Goal: Contribute content: Add original content to the website for others to see

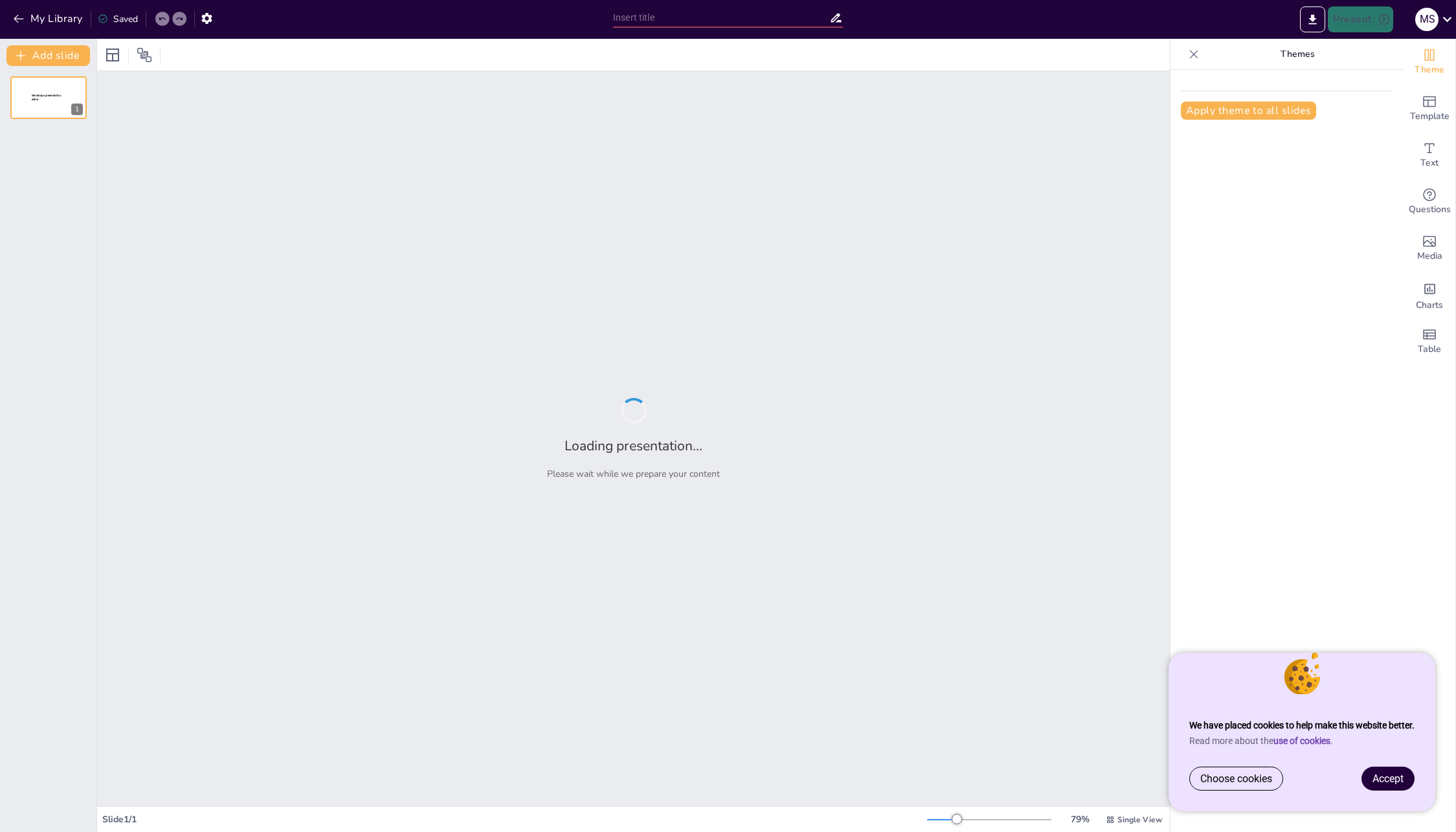
type input "Fair p(l)ay at accenture"
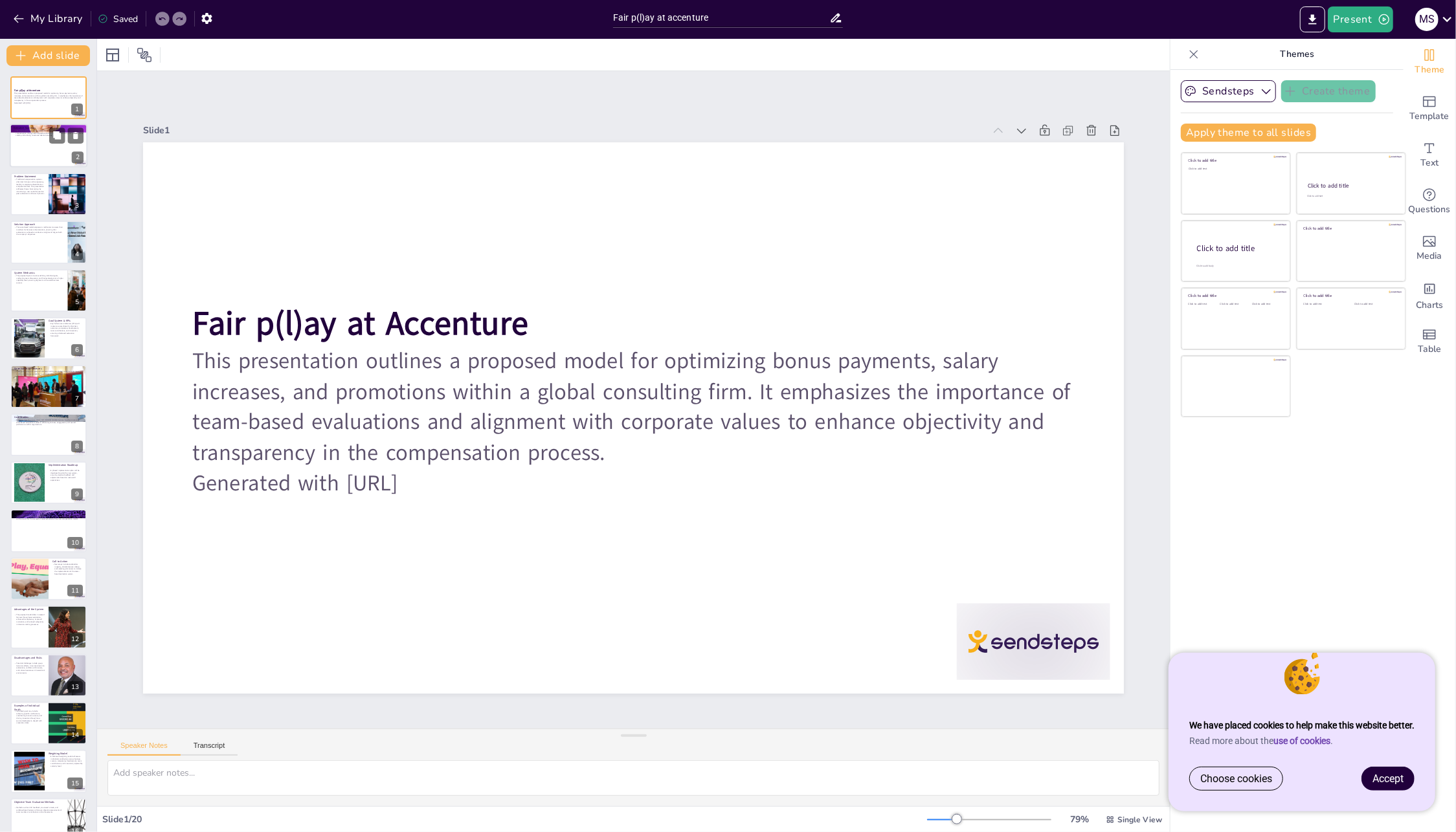
click at [43, 143] on div at bounding box center [49, 146] width 77 height 44
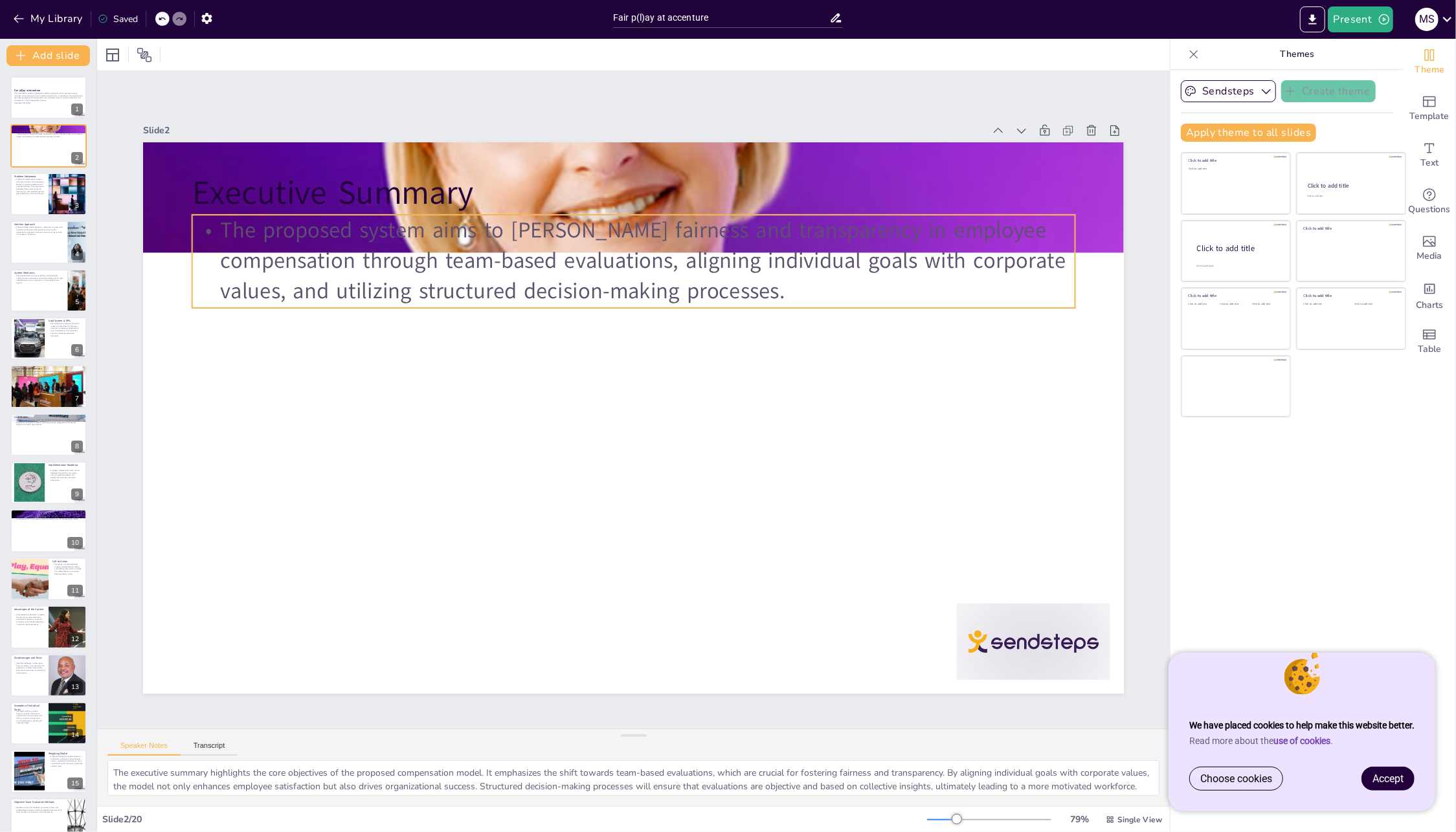
click at [242, 303] on div "The proposed system aims to [PERSON_NAME] fairness and transparency in employee…" at bounding box center [633, 261] width 883 height 93
click at [243, 308] on div at bounding box center [634, 313] width 883 height 10
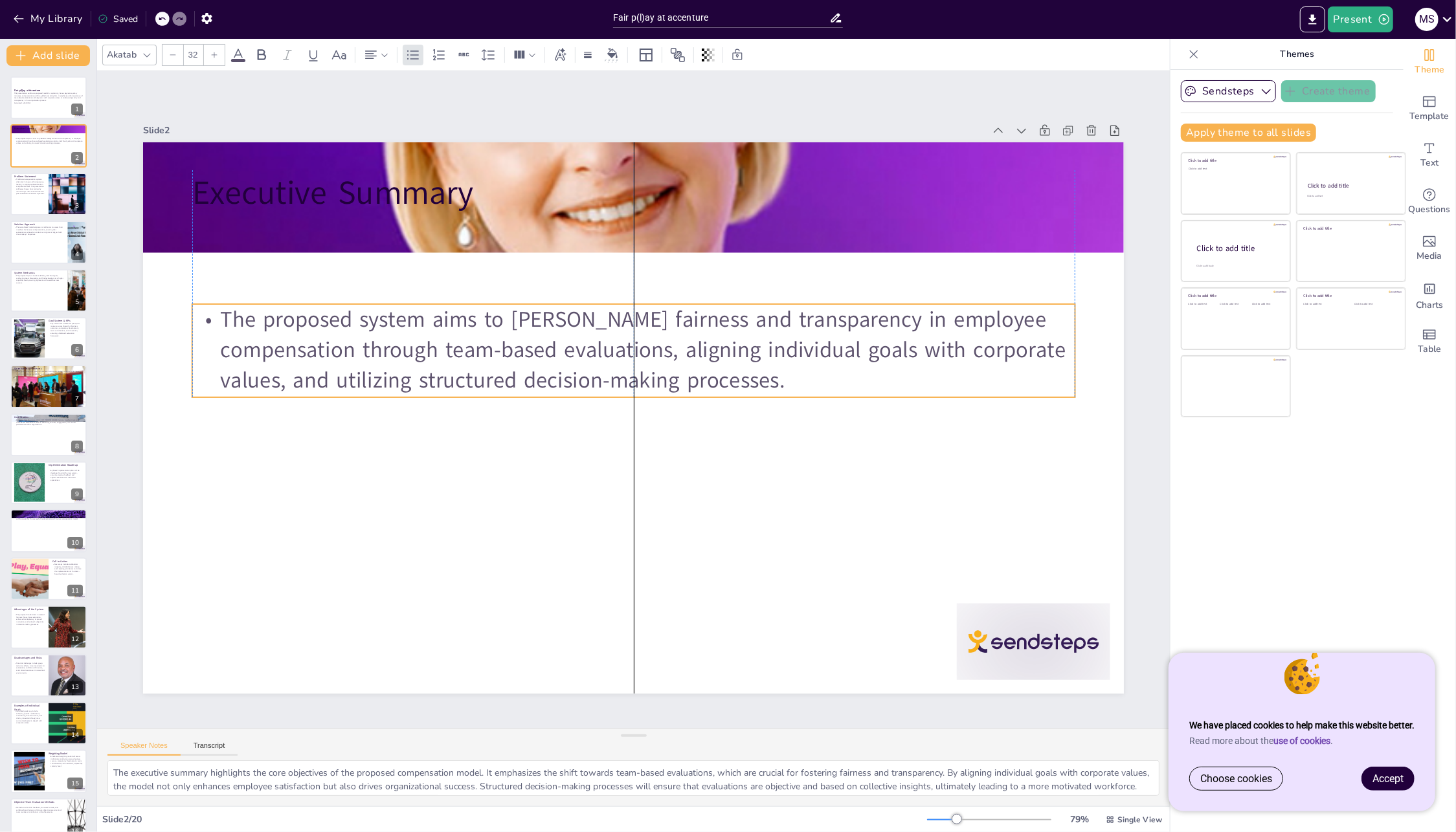
drag, startPoint x: 332, startPoint y: 251, endPoint x: 329, endPoint y: 340, distance: 89.1
click at [329, 340] on p "The proposed system aims to [PERSON_NAME] fairness and transparency in employee…" at bounding box center [633, 350] width 883 height 91
click at [45, 198] on div at bounding box center [49, 194] width 77 height 44
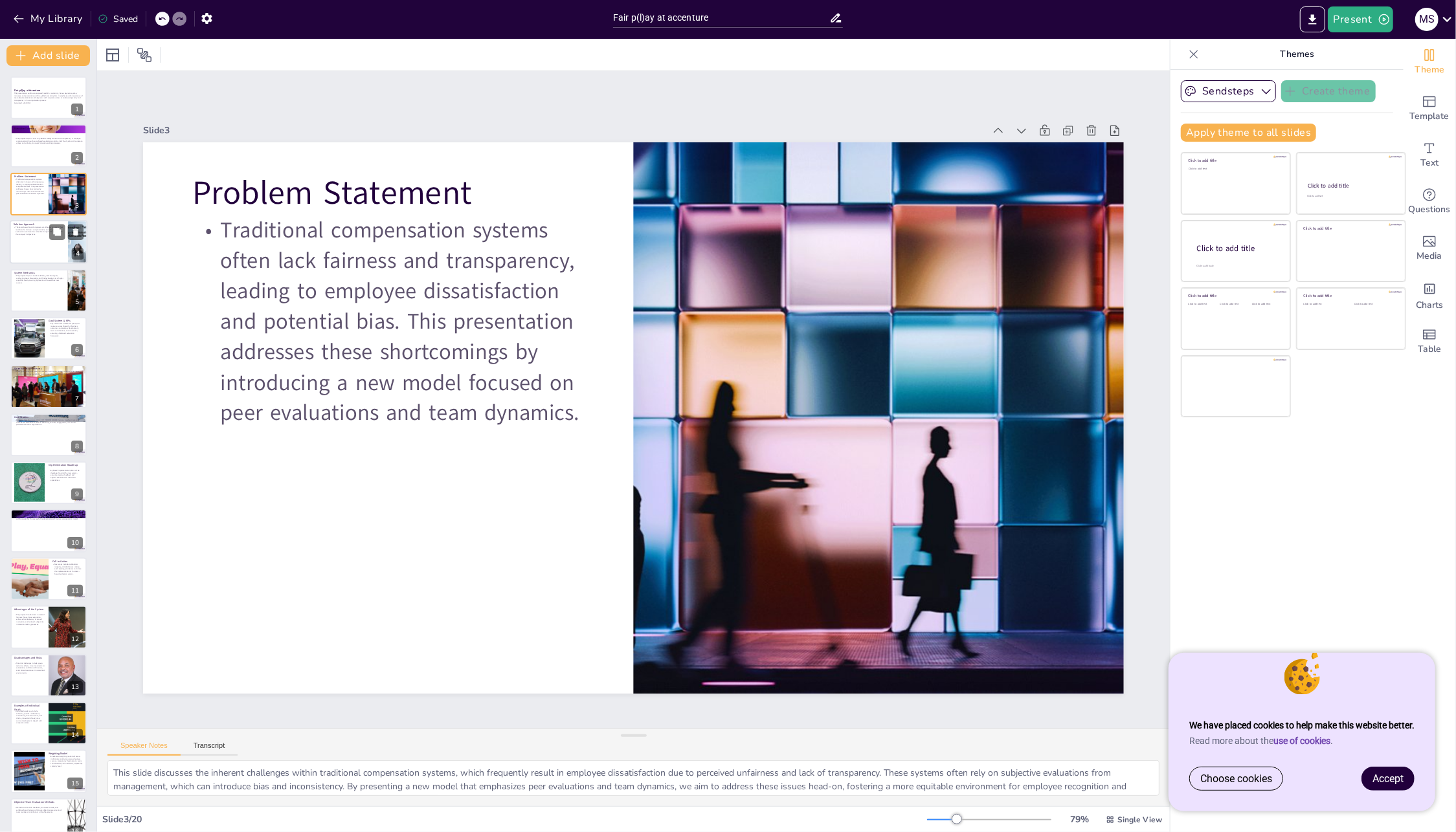
click at [33, 243] on div at bounding box center [49, 242] width 77 height 44
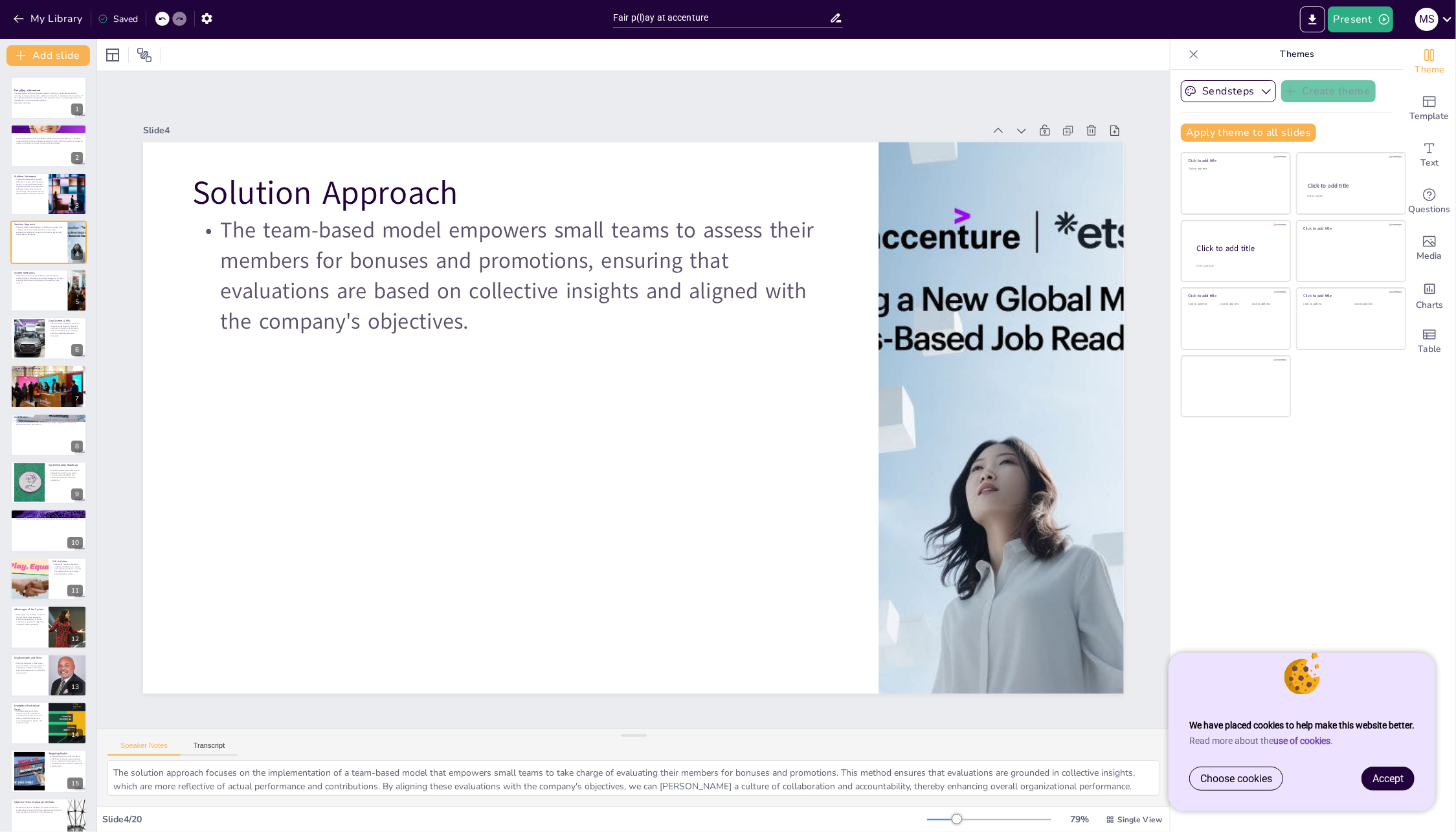
click at [41, 313] on div "Fair p(l)ay at Accenture This presentation outlines a proposed model for optimi…" at bounding box center [48, 555] width 96 height 957
click at [46, 299] on div at bounding box center [49, 291] width 77 height 44
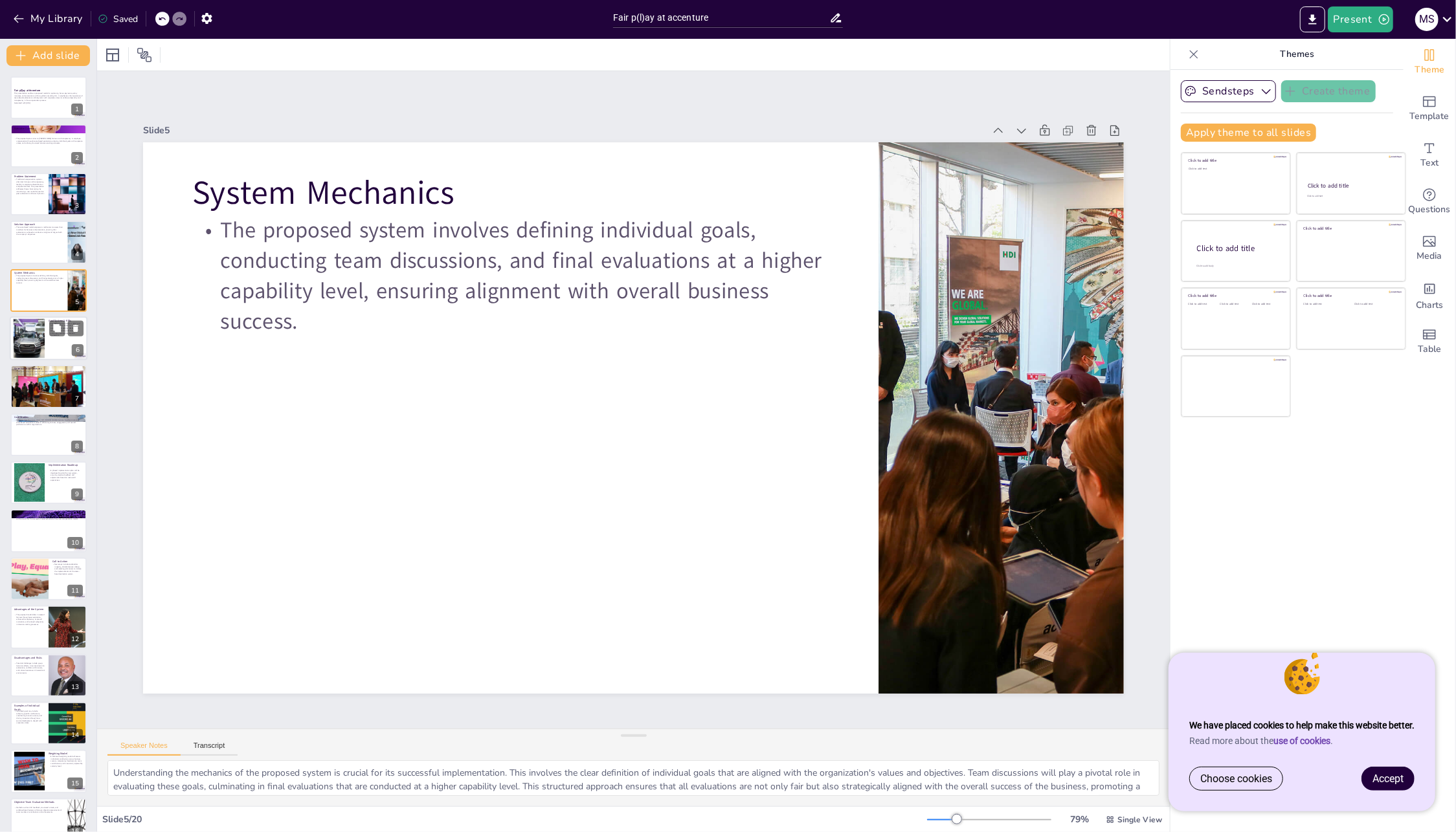
click at [46, 349] on div at bounding box center [49, 339] width 77 height 44
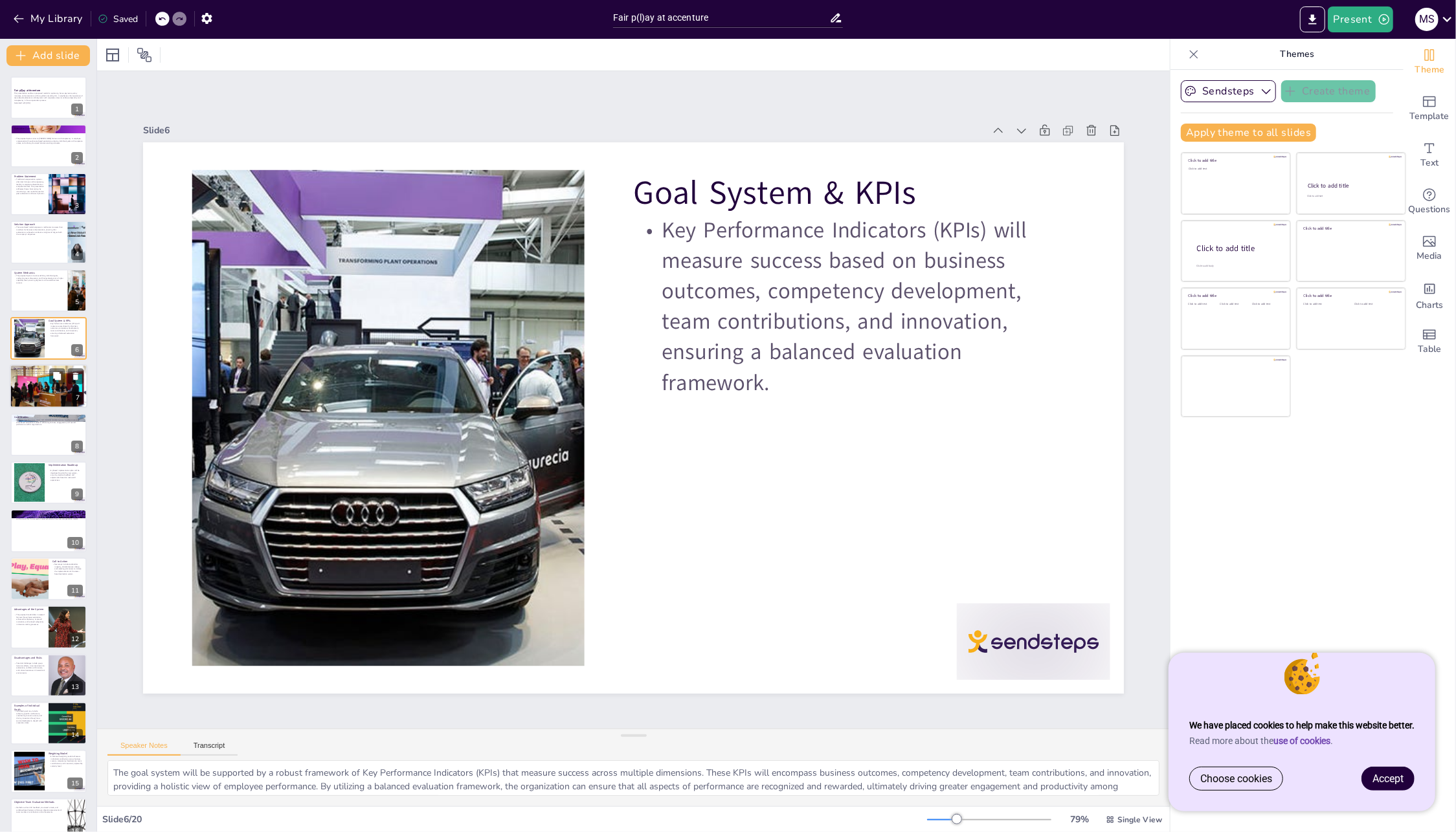
click at [40, 394] on div at bounding box center [49, 387] width 77 height 44
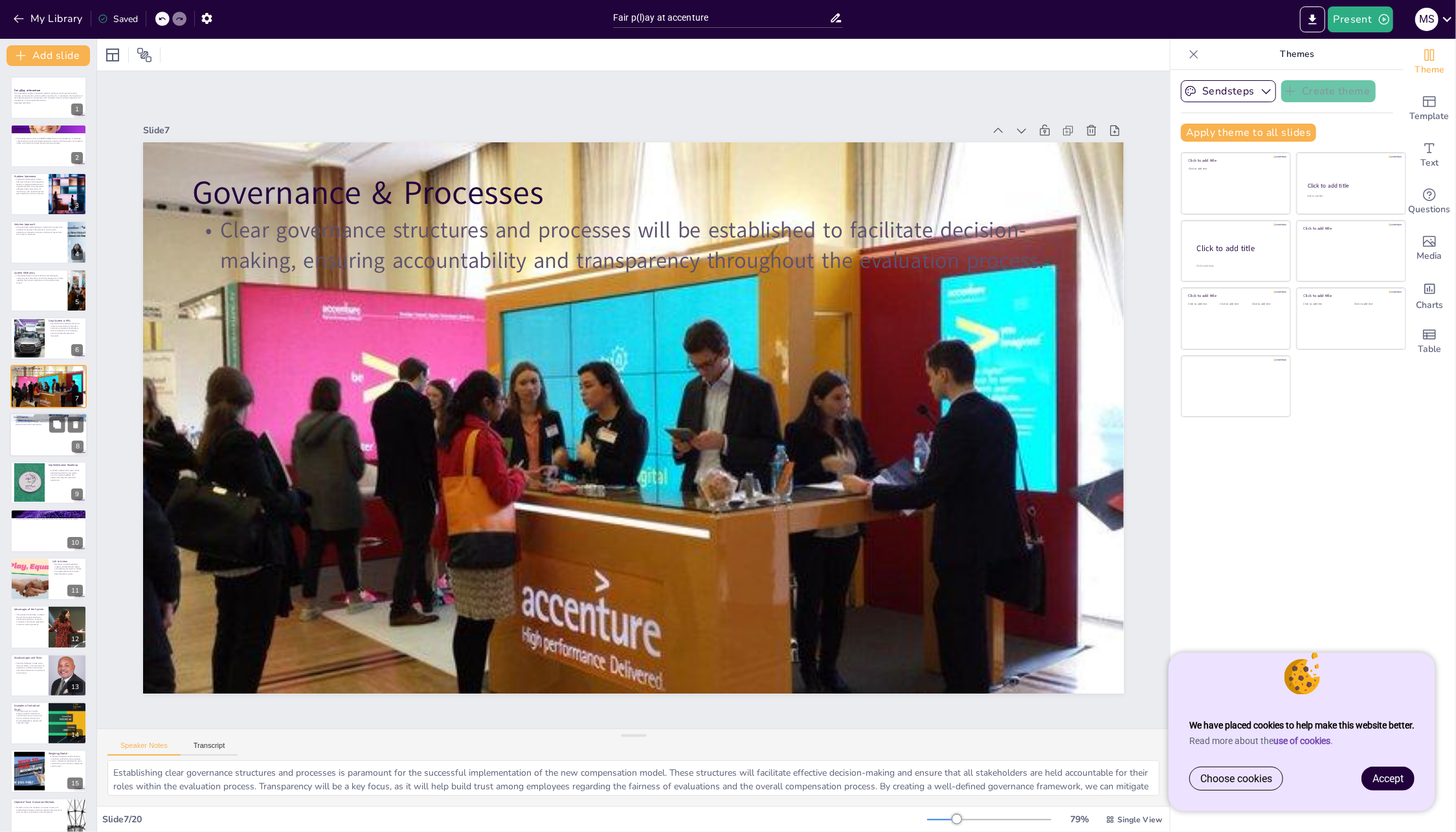
click at [50, 440] on div at bounding box center [49, 435] width 77 height 44
type textarea "This slide highlights successful case studies from organizations like Buurtzorg…"
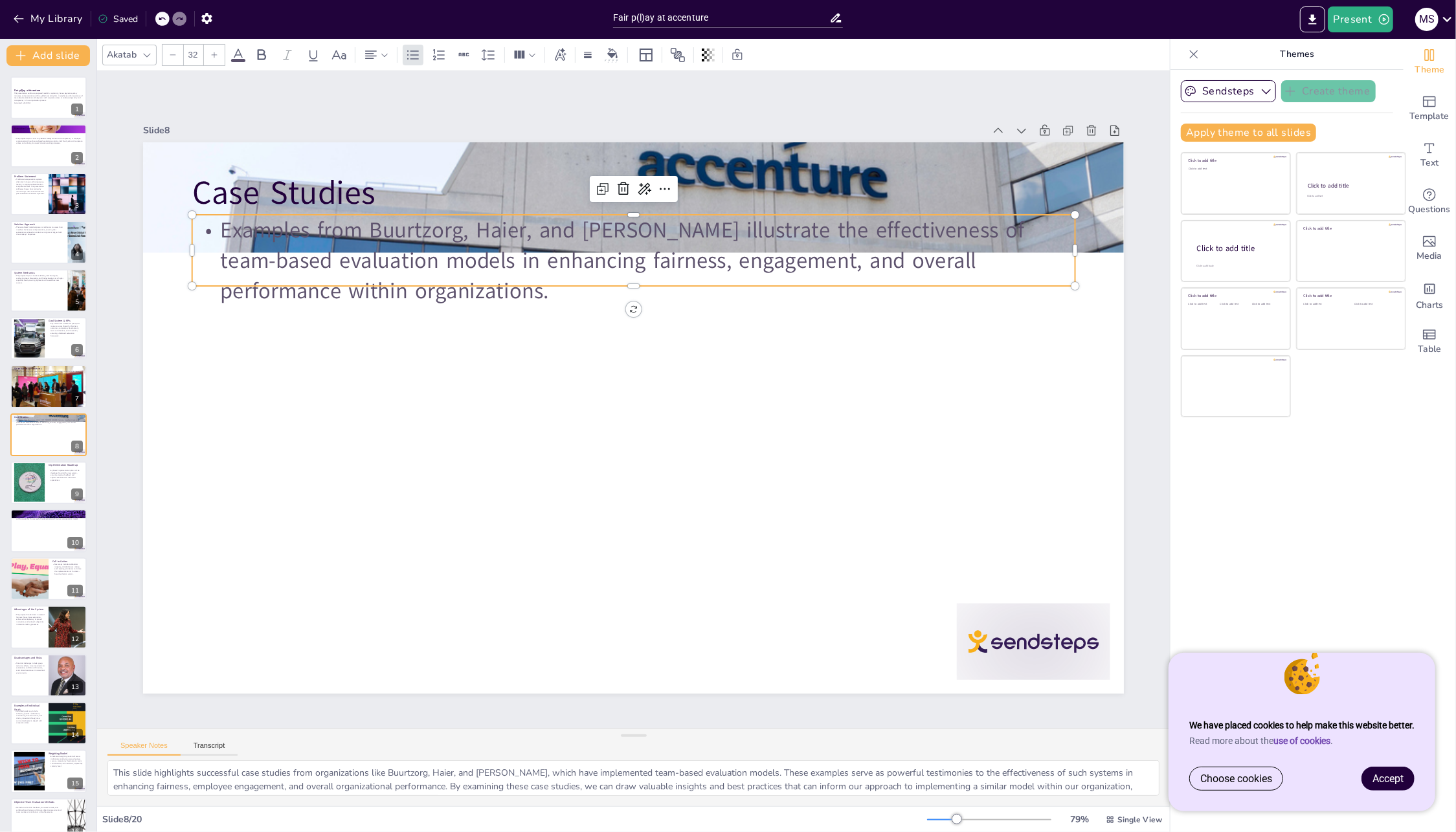
click at [556, 228] on p "Examples from Buurtzorg, Haier, and Zappos illustrate the effectiveness of team…" at bounding box center [633, 260] width 883 height 91
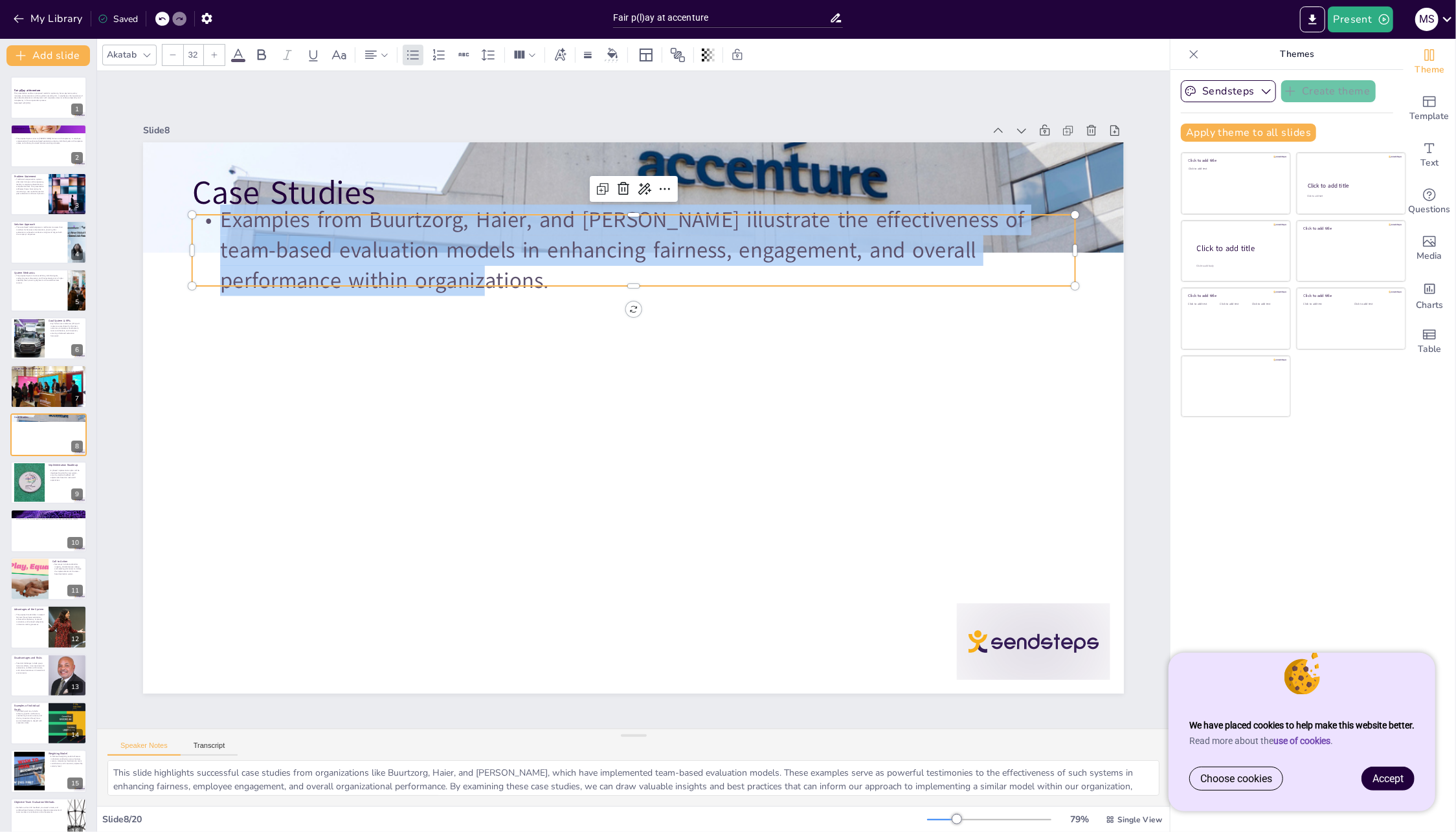
click at [556, 228] on p "Examples from Buurtzorg, Haier, and Zappos illustrate the effectiveness of team…" at bounding box center [649, 251] width 887 height 183
click at [560, 218] on p "Examples from Buurtzorg, Haier, and Zappos illustrate the effectiveness of team…" at bounding box center [649, 251] width 887 height 183
click at [521, 207] on div at bounding box center [634, 209] width 883 height 10
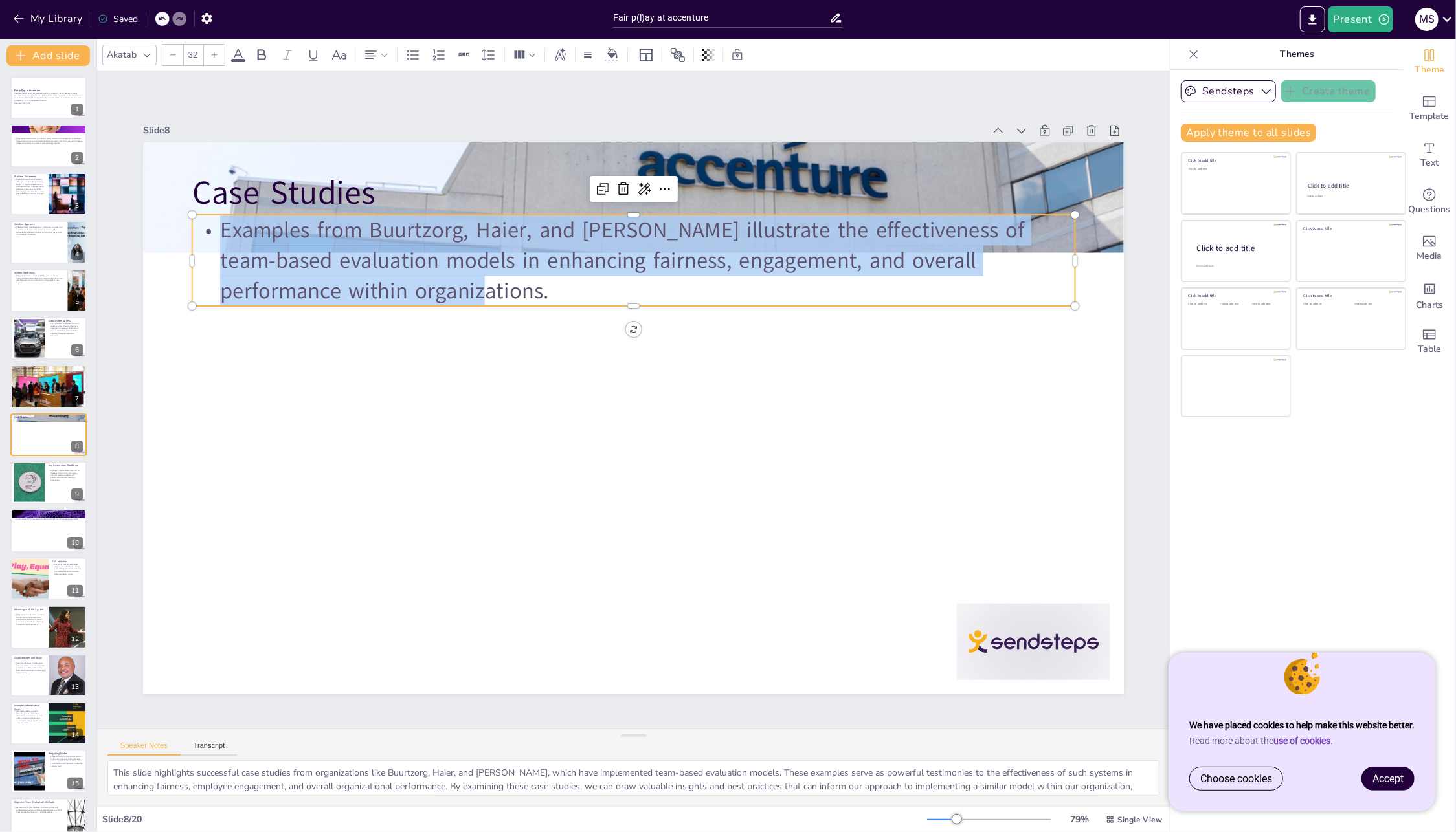
click at [530, 222] on p "Examples from Buurtzorg, Haier, and Zappos illustrate the effectiveness of team…" at bounding box center [634, 260] width 883 height 91
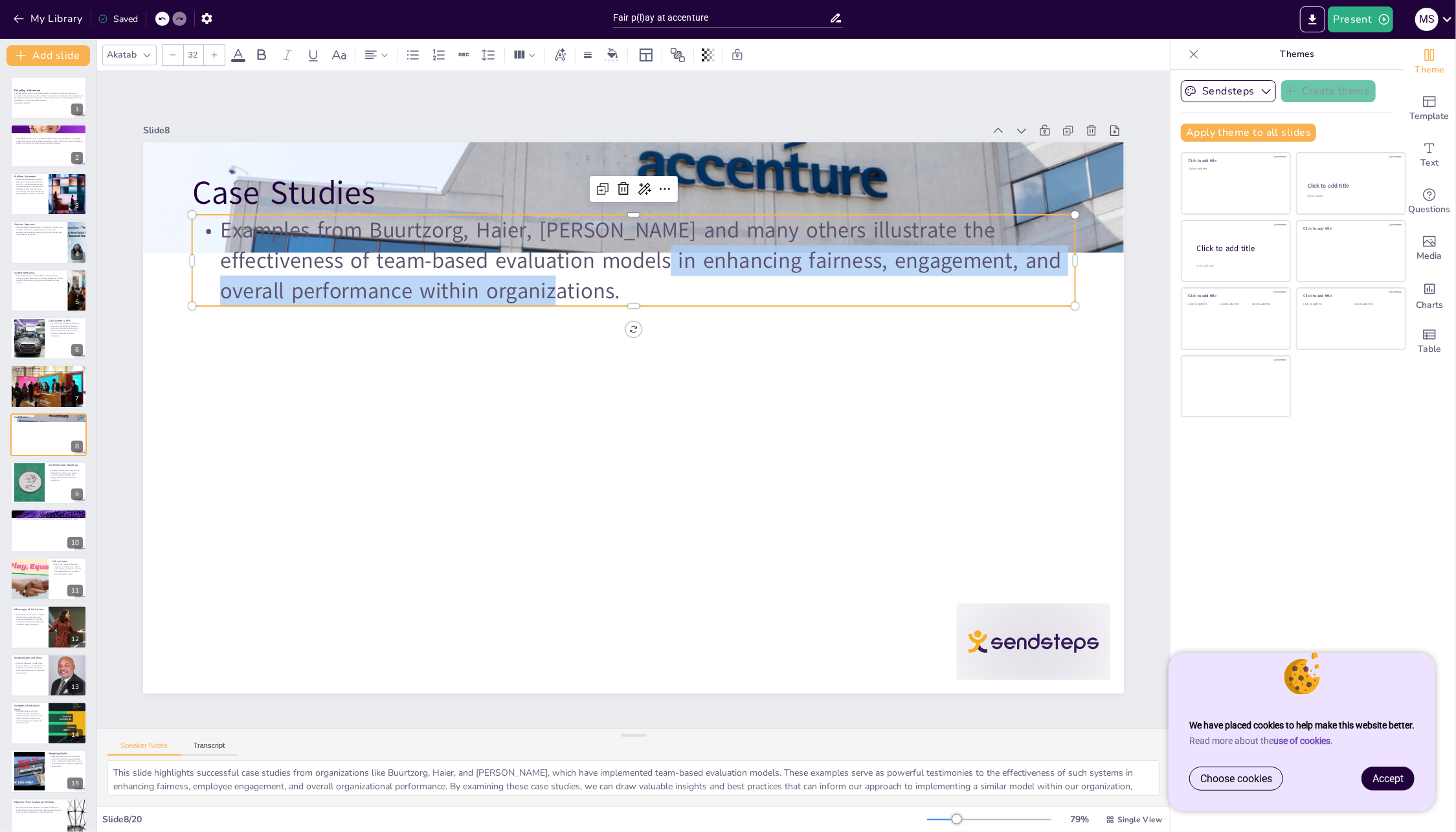
drag, startPoint x: 566, startPoint y: 249, endPoint x: 565, endPoint y: 287, distance: 38.0
click at [565, 287] on p "Examples from Buurtzorg, Haier, [PERSON_NAME] and many others illustrate the ef…" at bounding box center [634, 260] width 883 height 91
click at [561, 340] on div at bounding box center [632, 418] width 1033 height 651
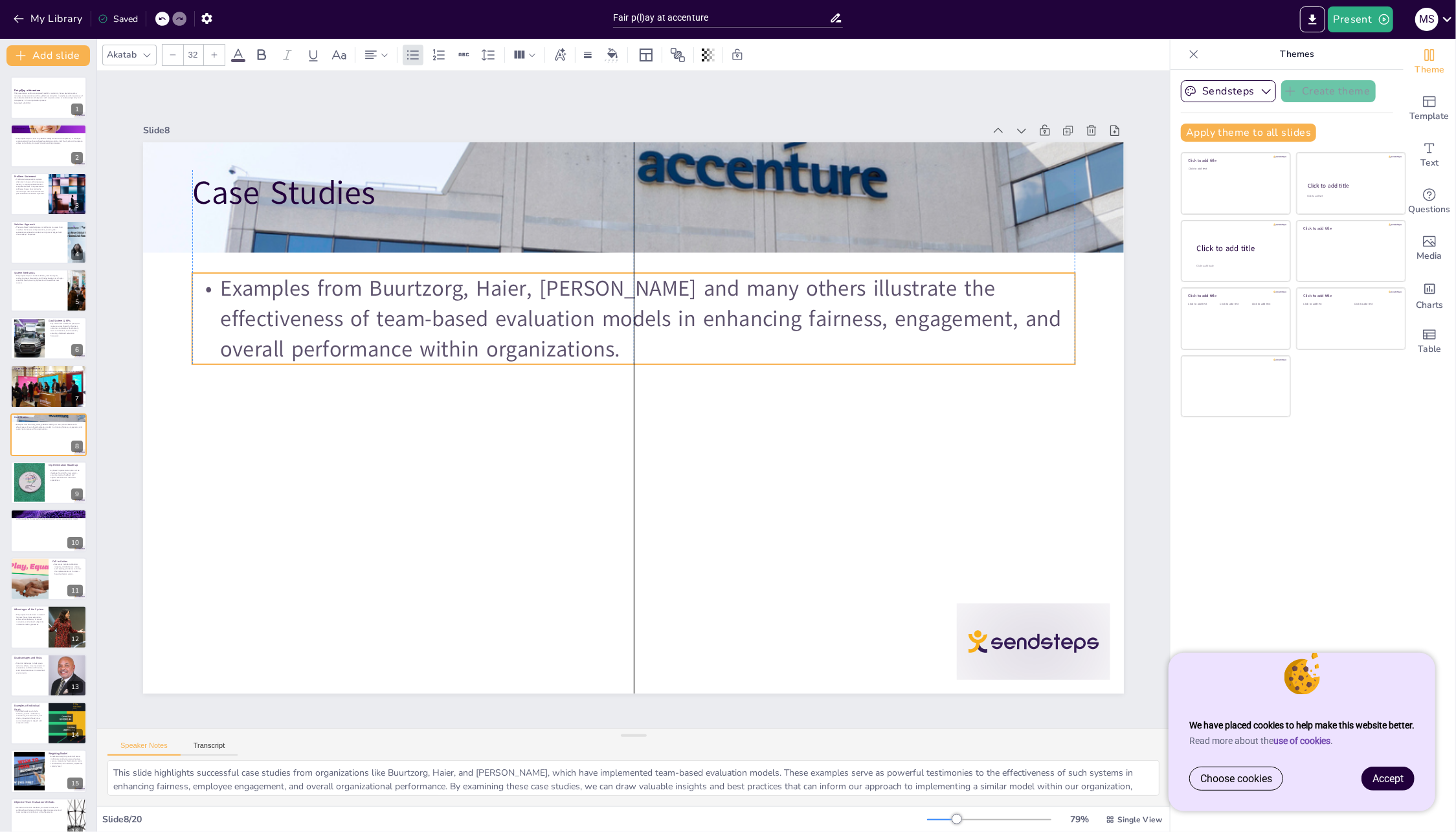
drag, startPoint x: 565, startPoint y: 258, endPoint x: 565, endPoint y: 316, distance: 58.0
click at [565, 316] on p "Examples from Buurtzorg, Haier, [PERSON_NAME] and many others illustrate the ef…" at bounding box center [642, 319] width 887 height 183
click at [47, 488] on div at bounding box center [49, 483] width 77 height 44
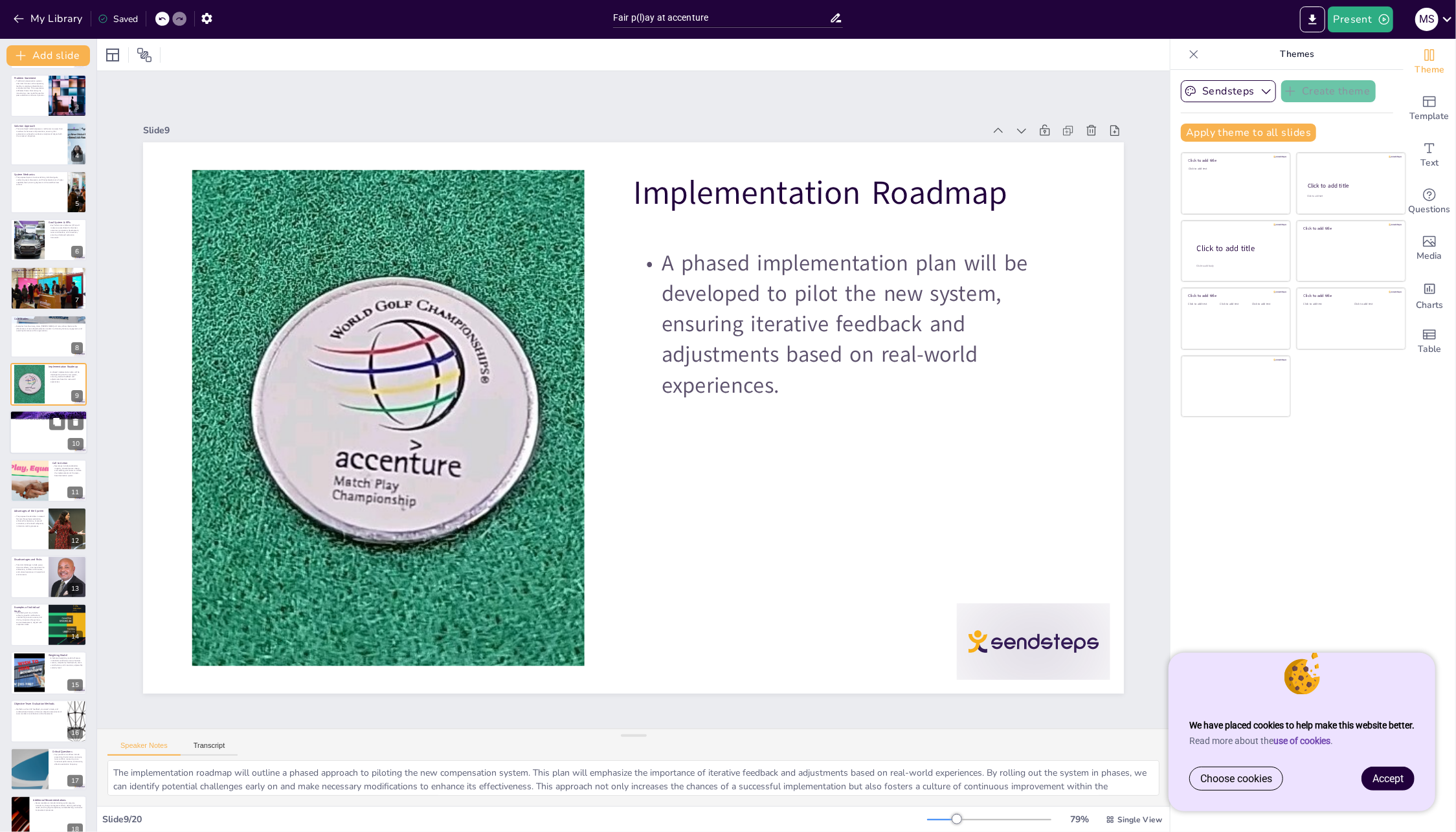
click at [47, 421] on div "Identifying and mitigating potential risks, such as group dynamics and time con…" at bounding box center [49, 420] width 70 height 6
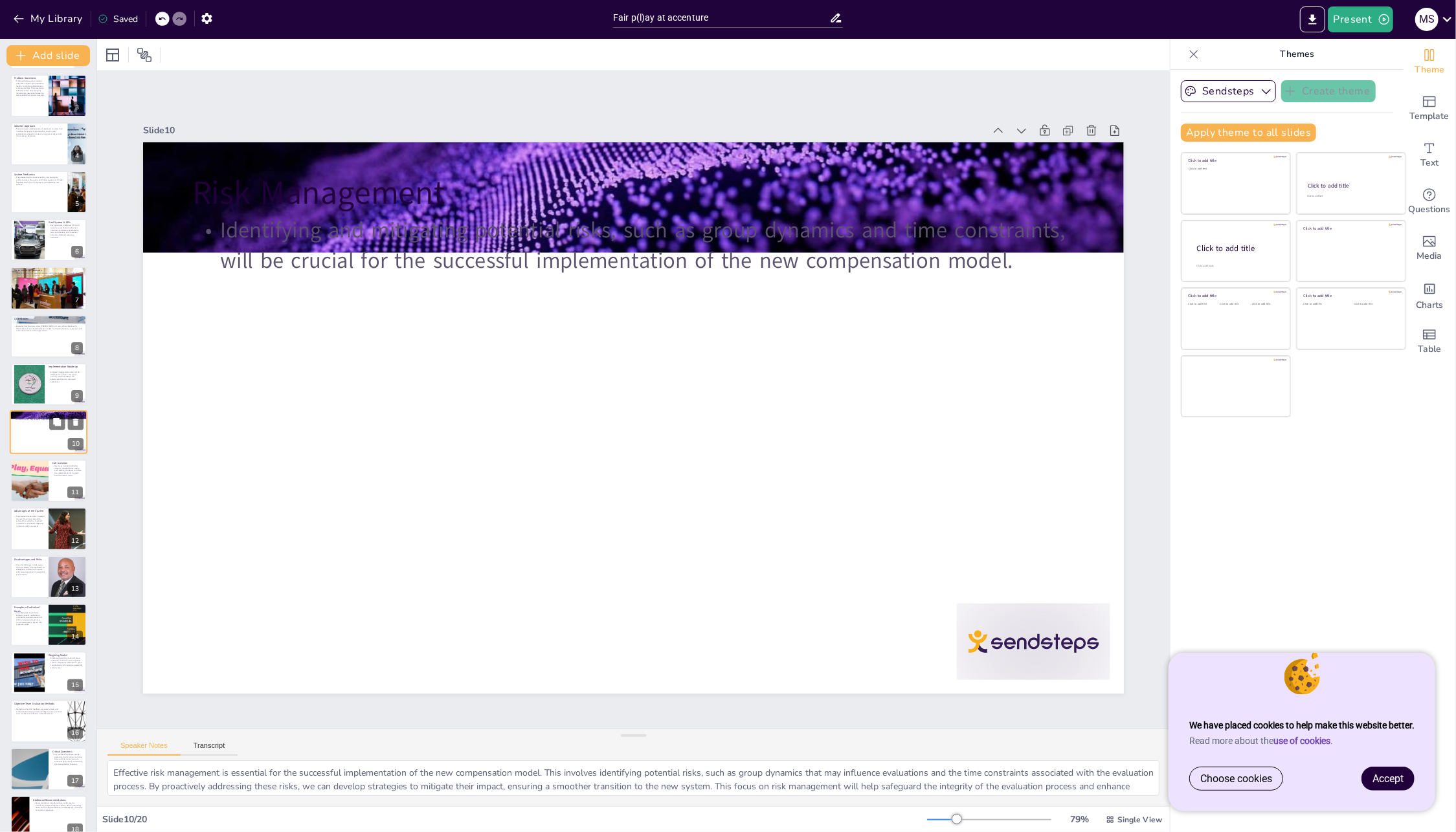
scroll to position [81, 0]
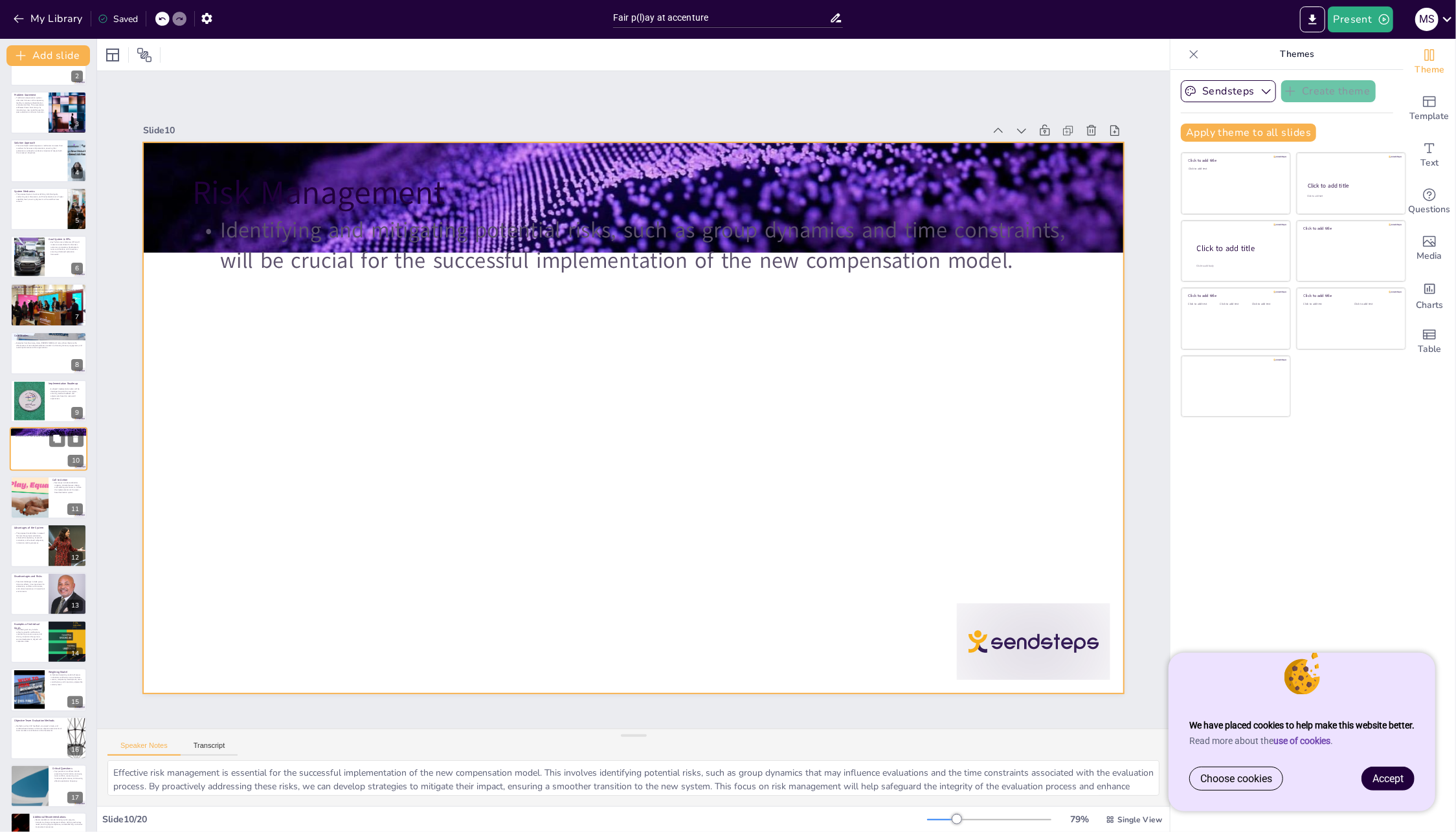
click at [43, 446] on div at bounding box center [49, 449] width 77 height 44
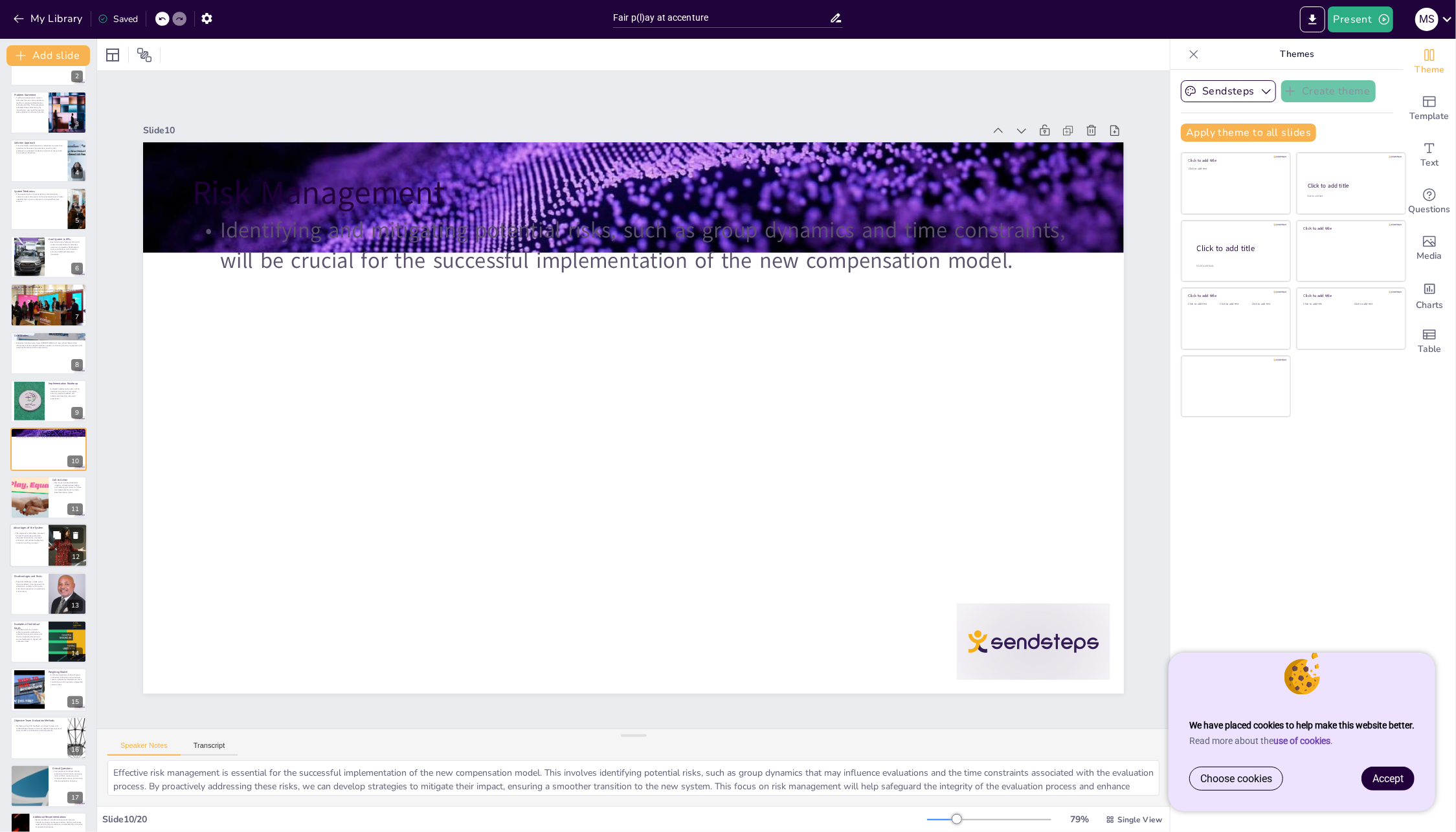
click at [36, 486] on div at bounding box center [29, 497] width 81 height 43
type textarea "The call to action emphasizes the immediate next steps required to move forward…"
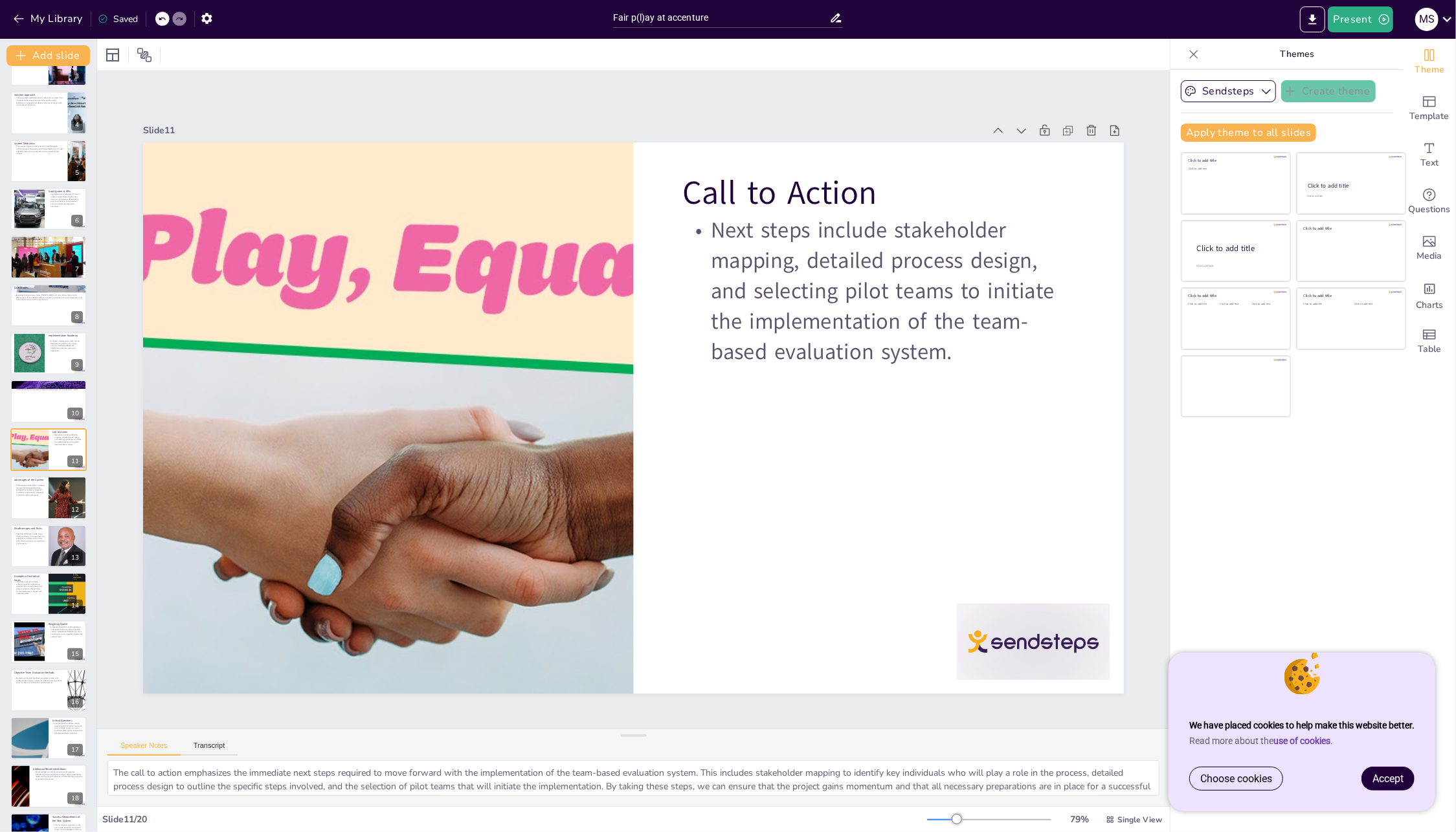
scroll to position [211, 0]
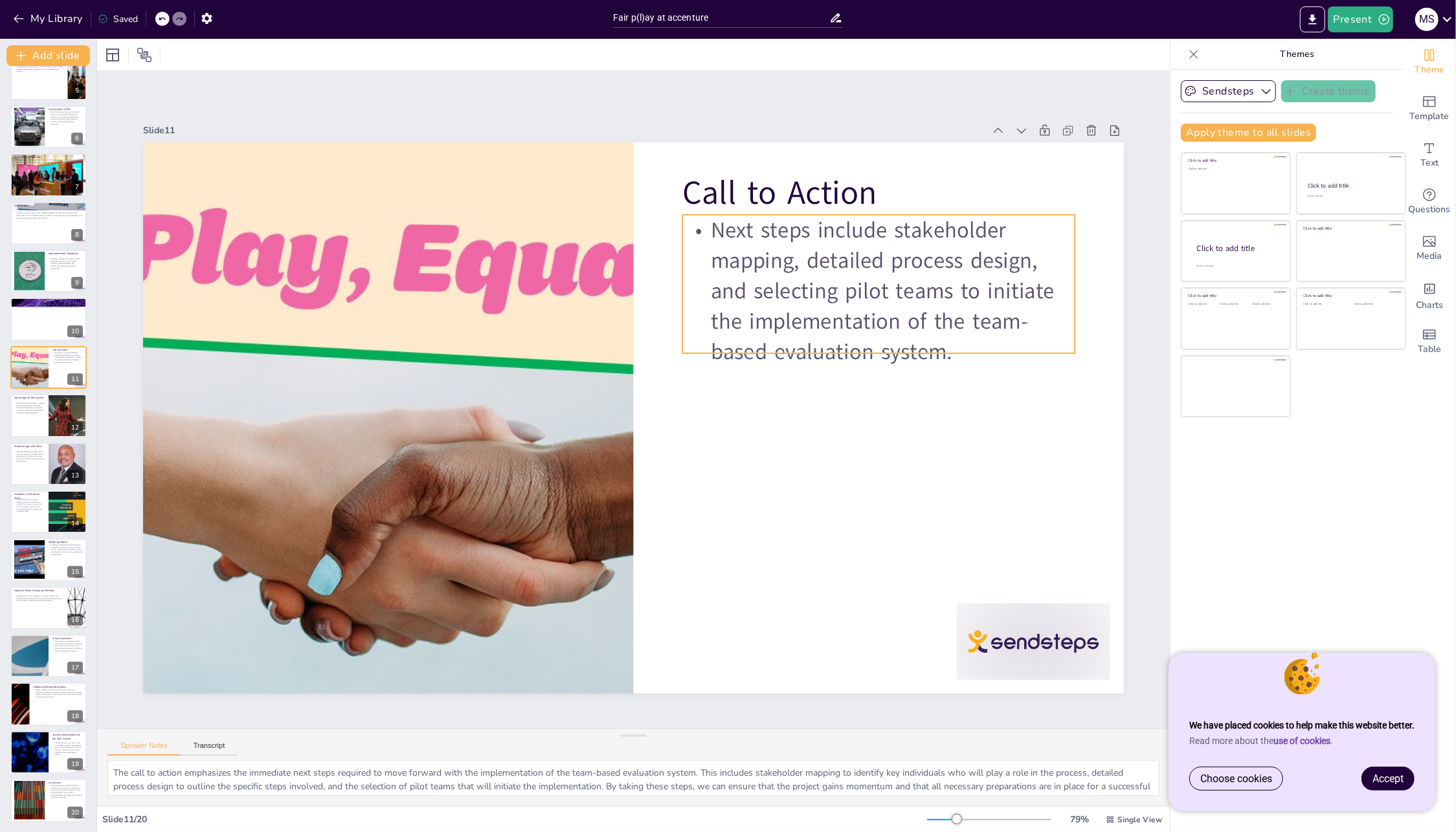
click at [893, 219] on p "Next steps include stakeholder mapping, detailed process design, and selecting …" at bounding box center [879, 291] width 392 height 153
click at [891, 226] on p "Next steps include stakeholder mapping, detailed process design, and selecting …" at bounding box center [889, 317] width 406 height 193
click at [891, 225] on p "Next steps include stakeholder mapping, detailed process design, and selecting …" at bounding box center [879, 291] width 392 height 153
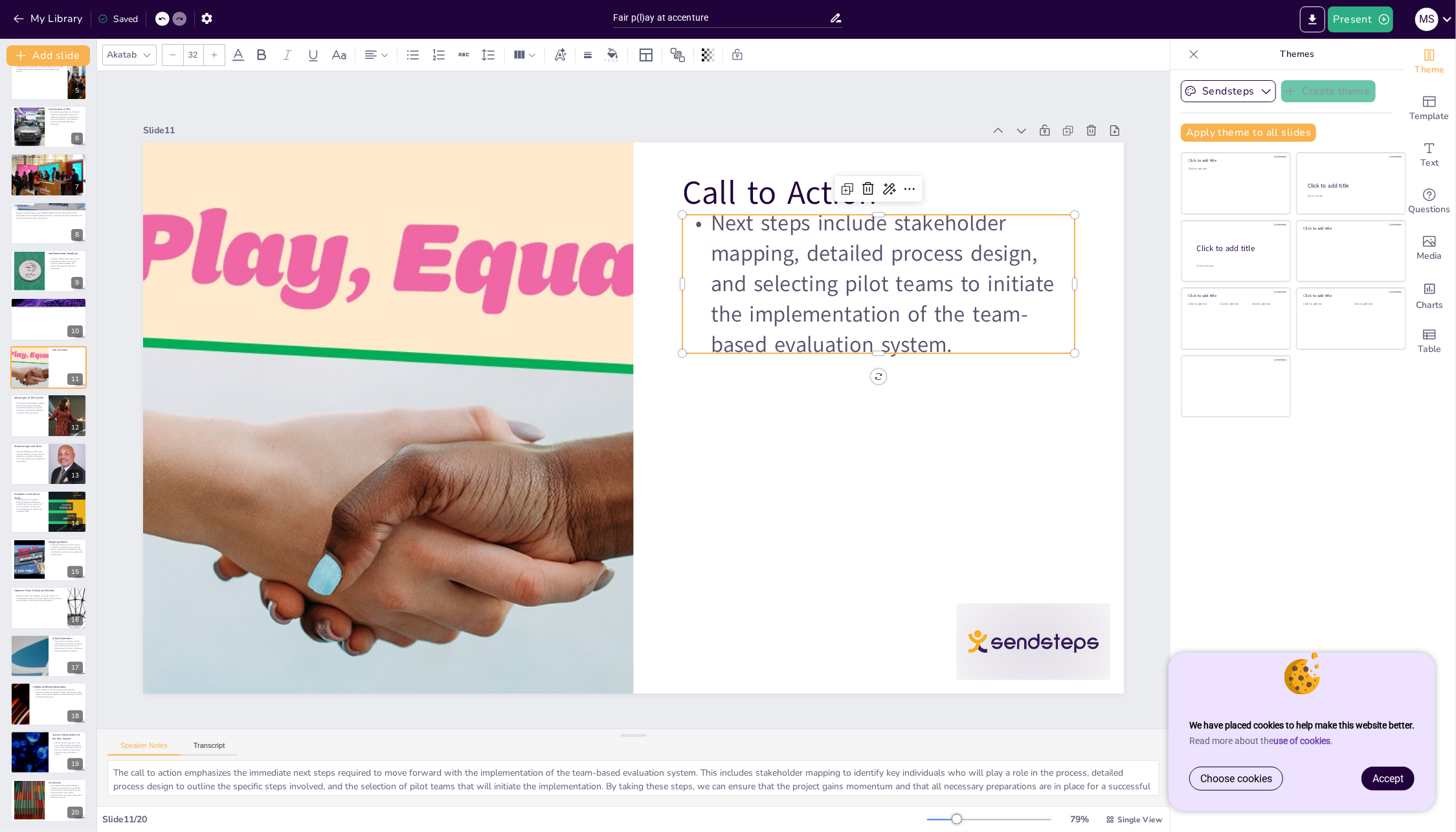
click at [885, 222] on p "Next steps include stakeholder mapping, detailed process design, and selecting …" at bounding box center [879, 284] width 392 height 153
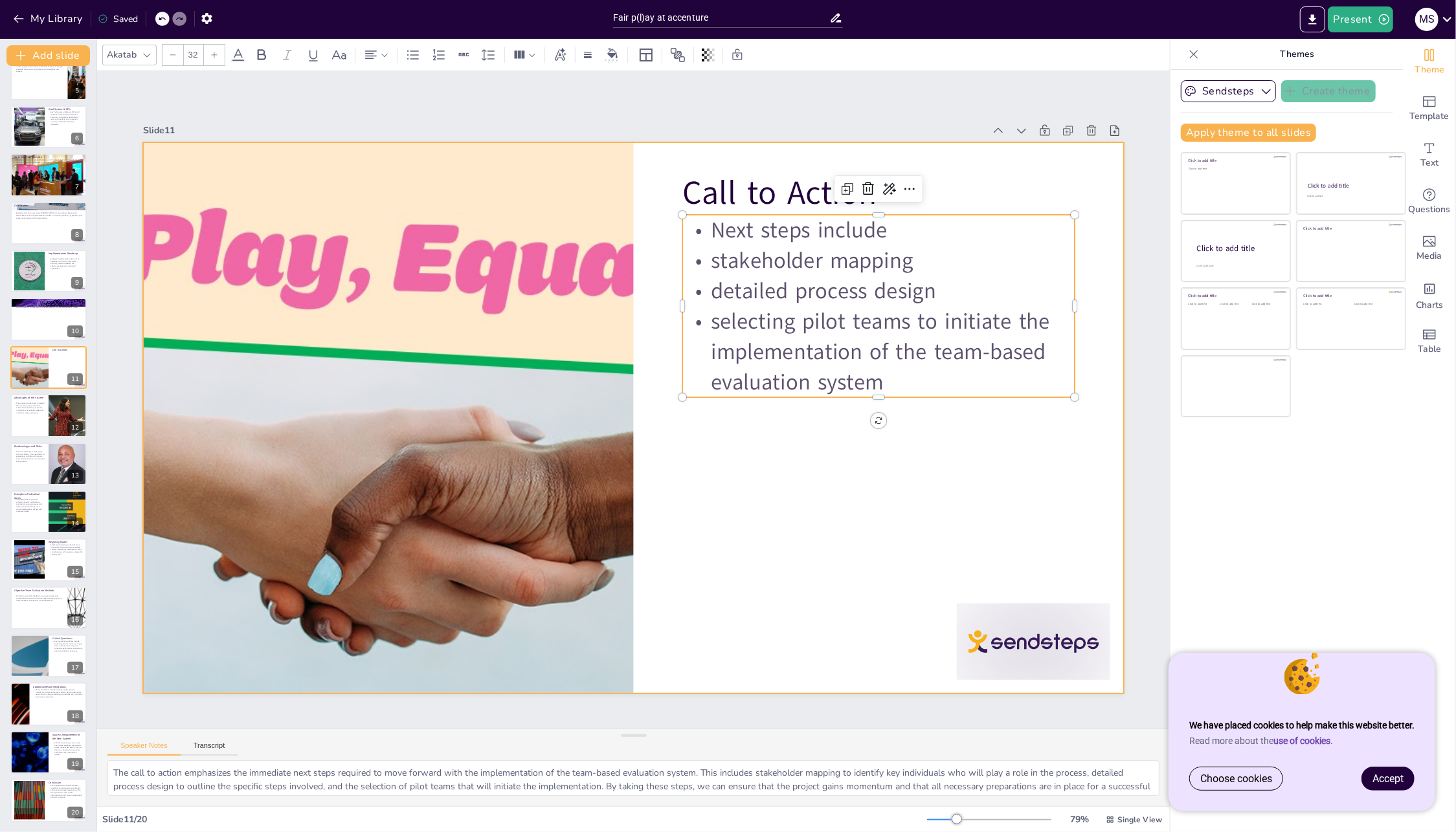
click at [751, 445] on div at bounding box center [632, 418] width 1033 height 651
click at [718, 224] on p "Next steps include" at bounding box center [895, 256] width 394 height 71
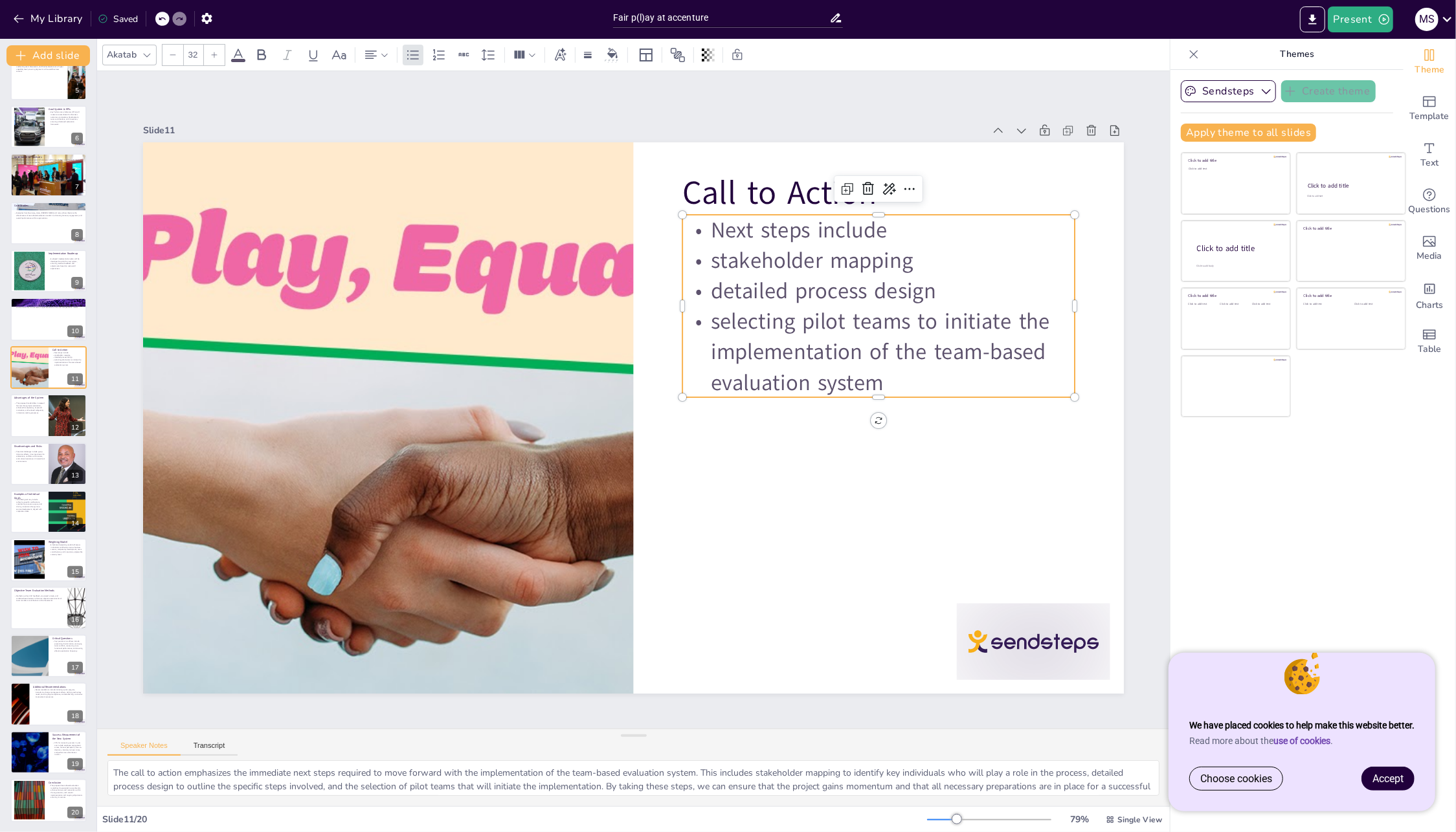
click at [929, 231] on p "Next steps include" at bounding box center [895, 256] width 394 height 71
click at [930, 232] on p "Next steps include" at bounding box center [895, 256] width 394 height 71
click at [917, 239] on p "Next steps include" at bounding box center [919, 315] width 383 height 150
click at [51, 421] on div at bounding box center [67, 415] width 66 height 44
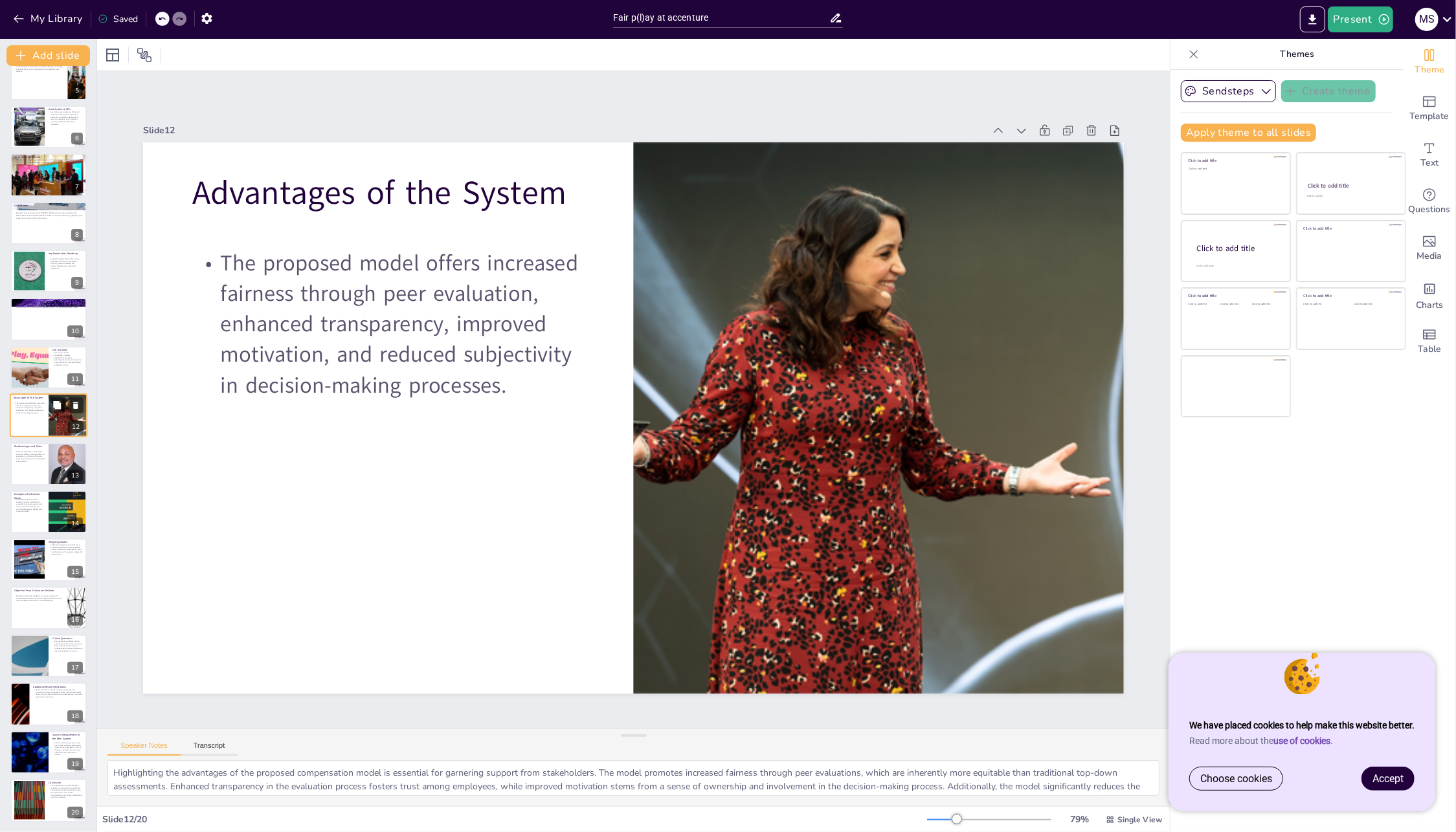
scroll to position [178, 0]
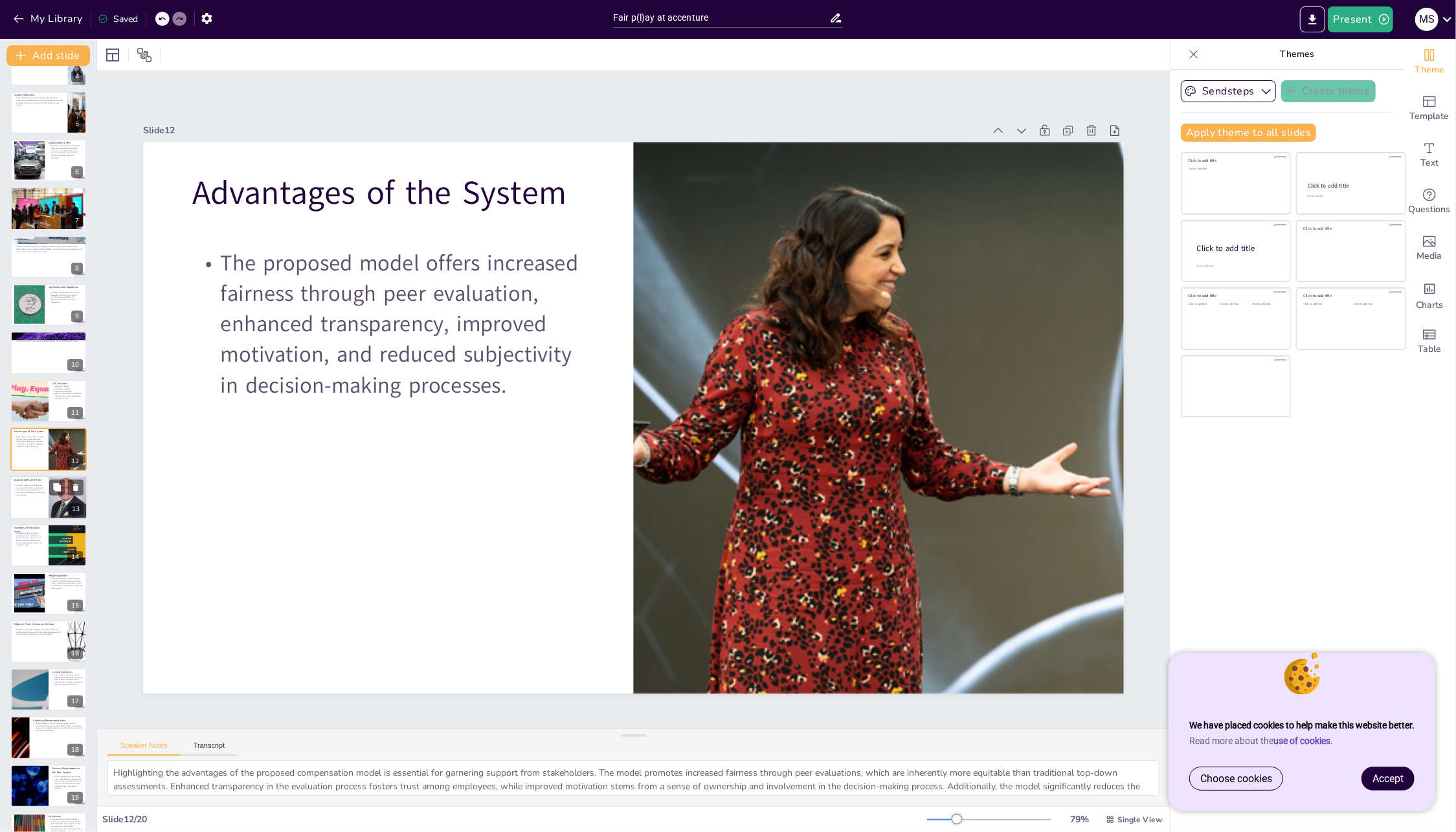
click at [45, 503] on div at bounding box center [49, 497] width 77 height 44
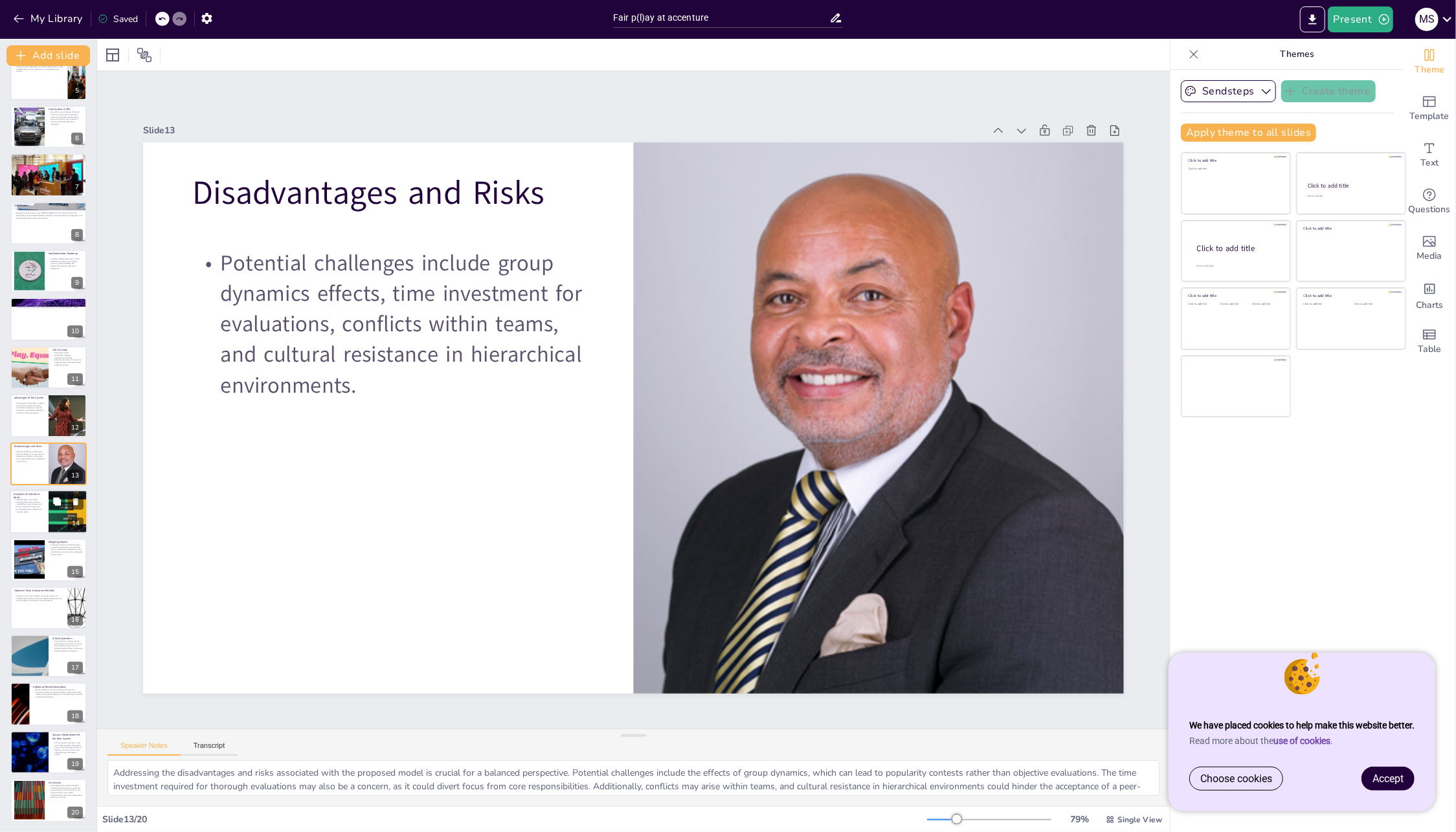
click at [37, 515] on div at bounding box center [49, 511] width 77 height 44
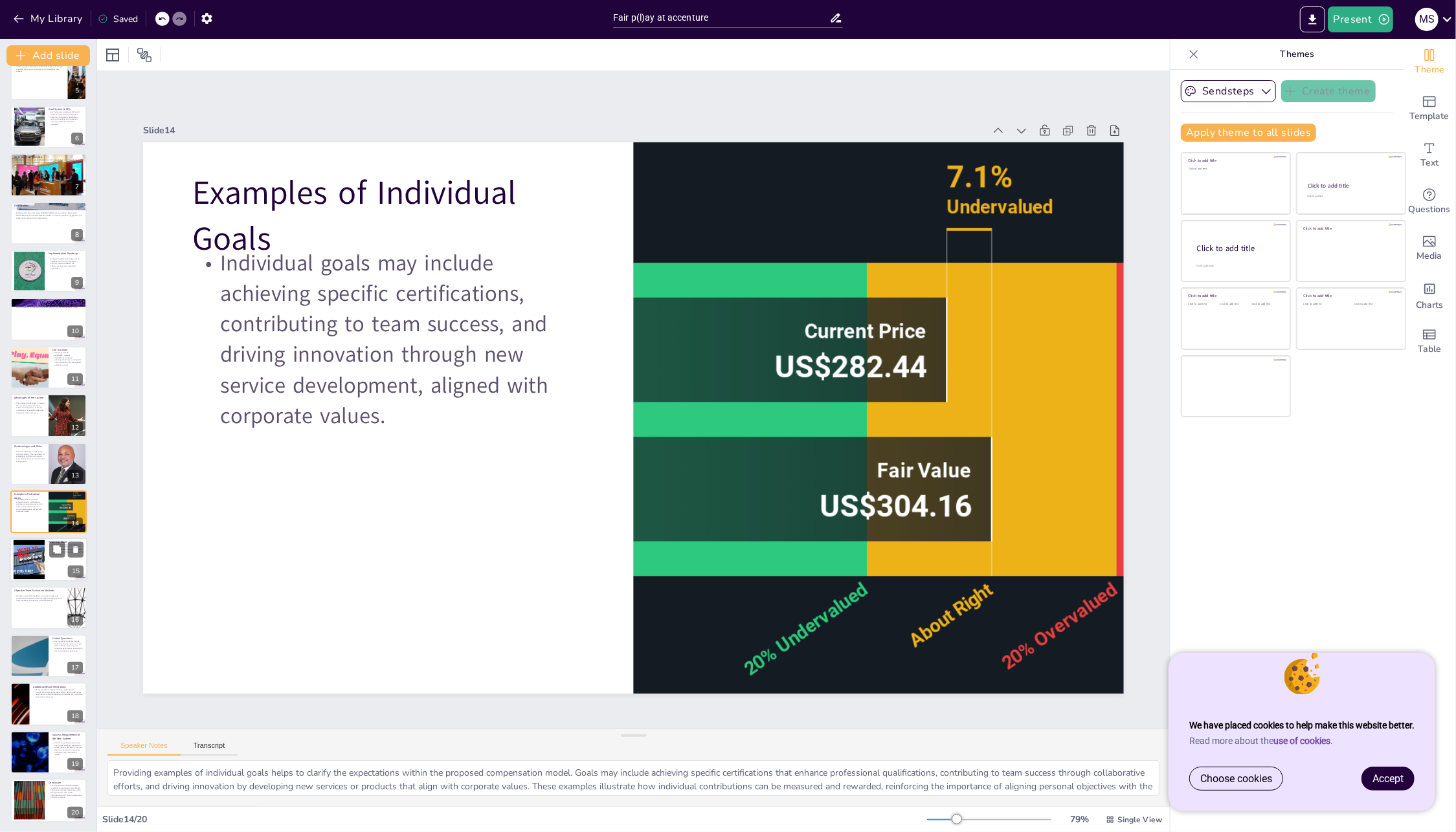
click at [41, 566] on div at bounding box center [29, 560] width 53 height 40
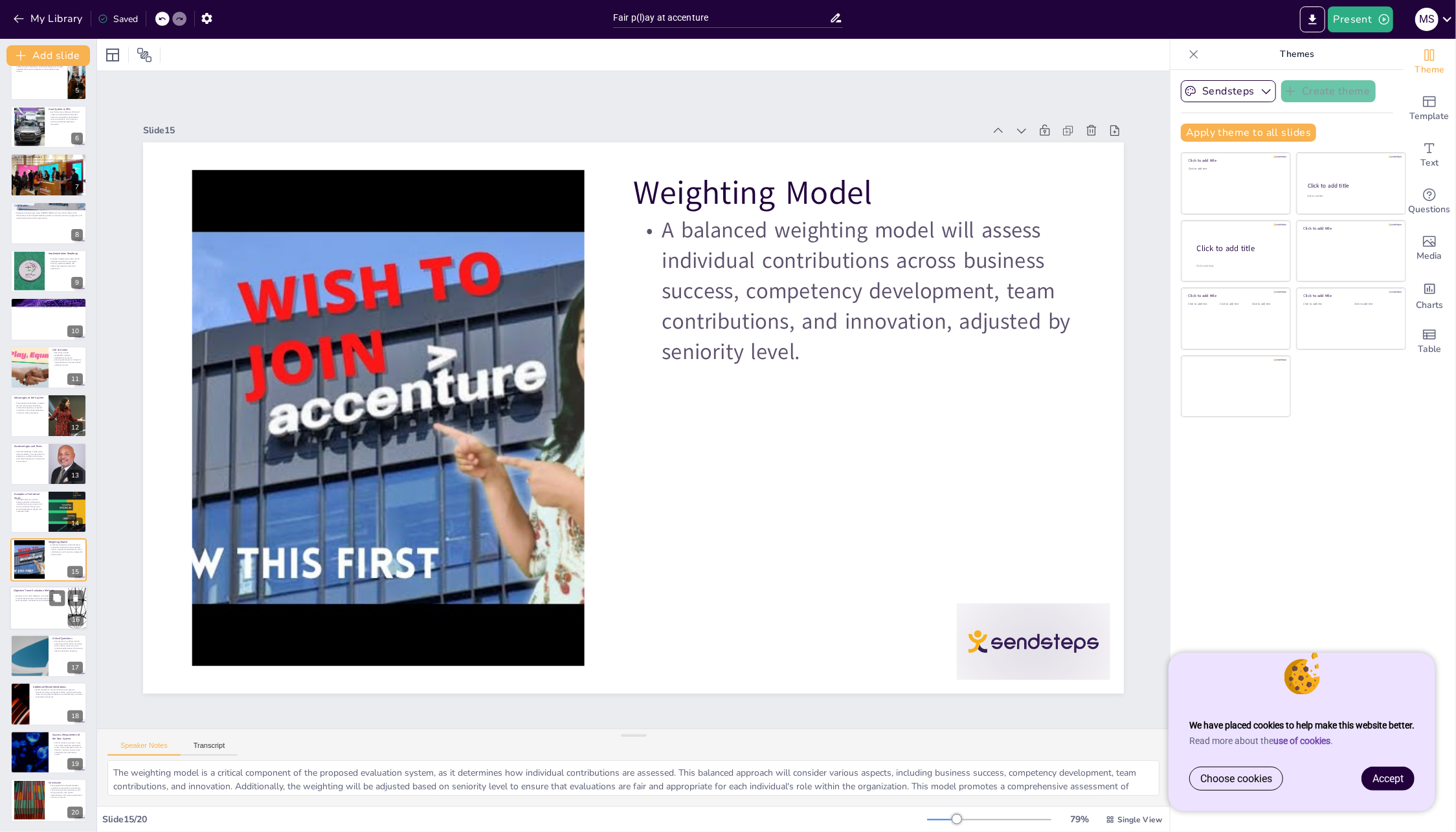
click at [23, 612] on div at bounding box center [49, 608] width 77 height 44
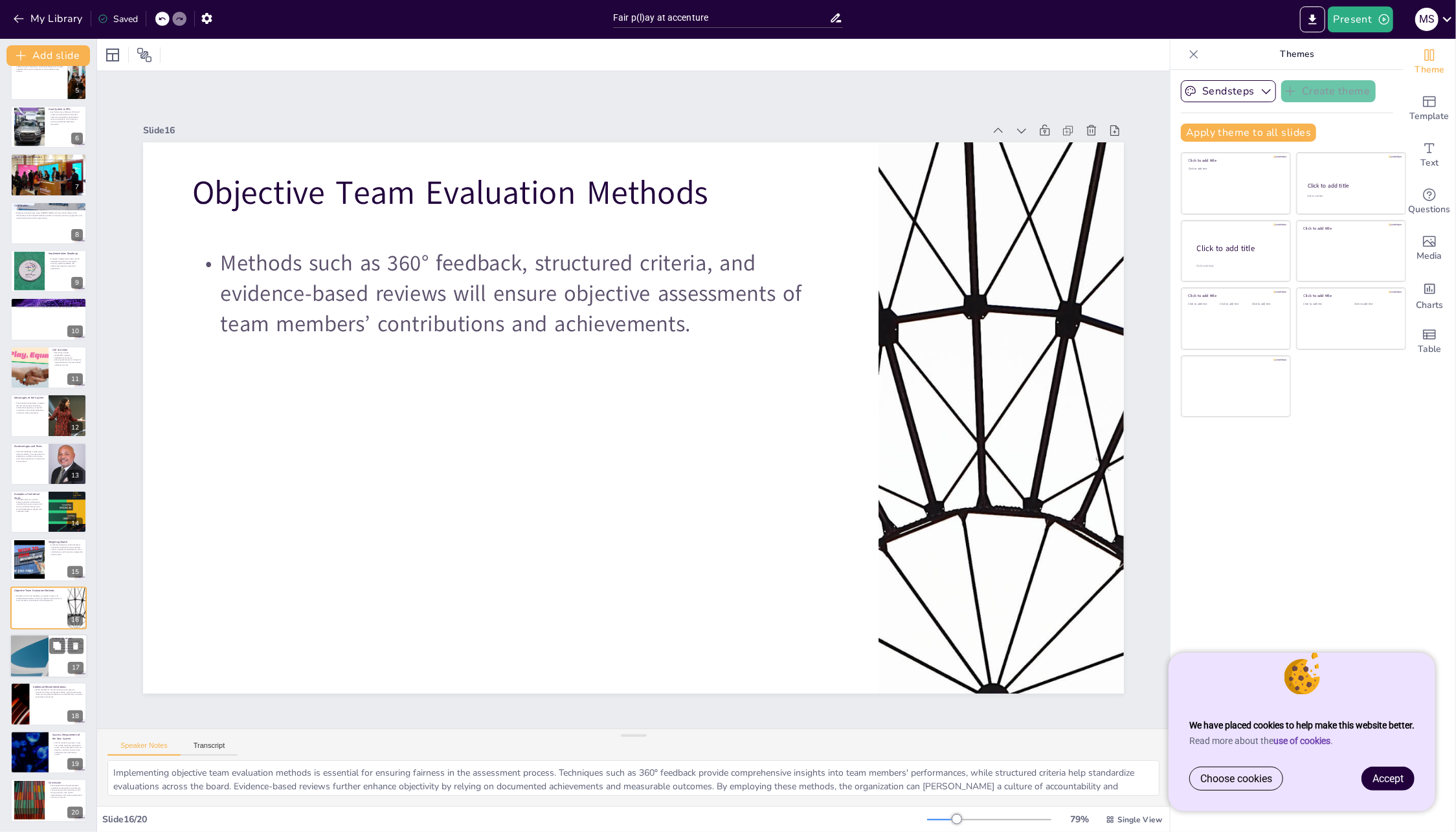
click at [22, 643] on div at bounding box center [29, 656] width 77 height 44
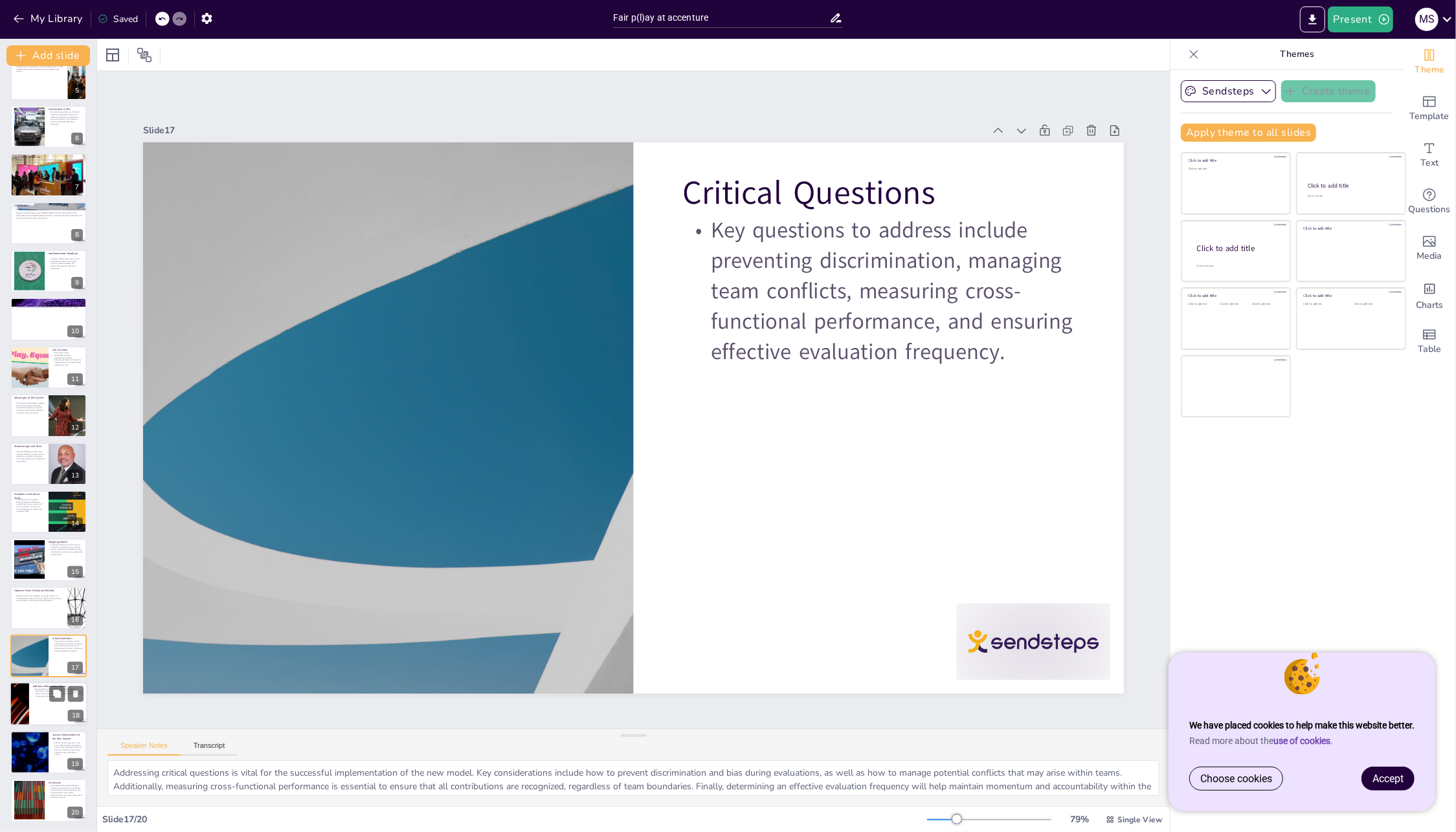
click at [16, 703] on div at bounding box center [19, 704] width 77 height 44
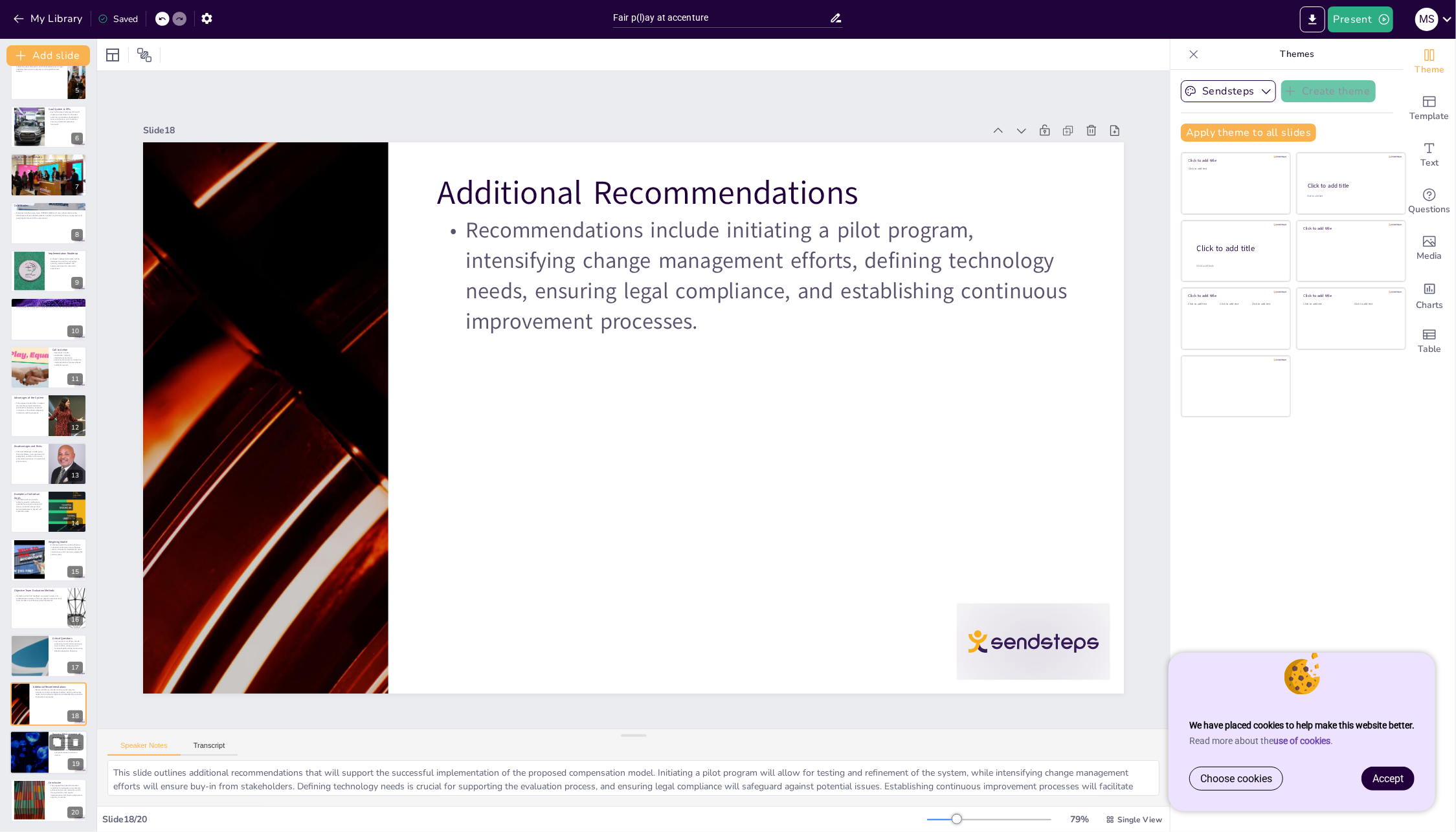
click at [36, 741] on div at bounding box center [29, 752] width 77 height 44
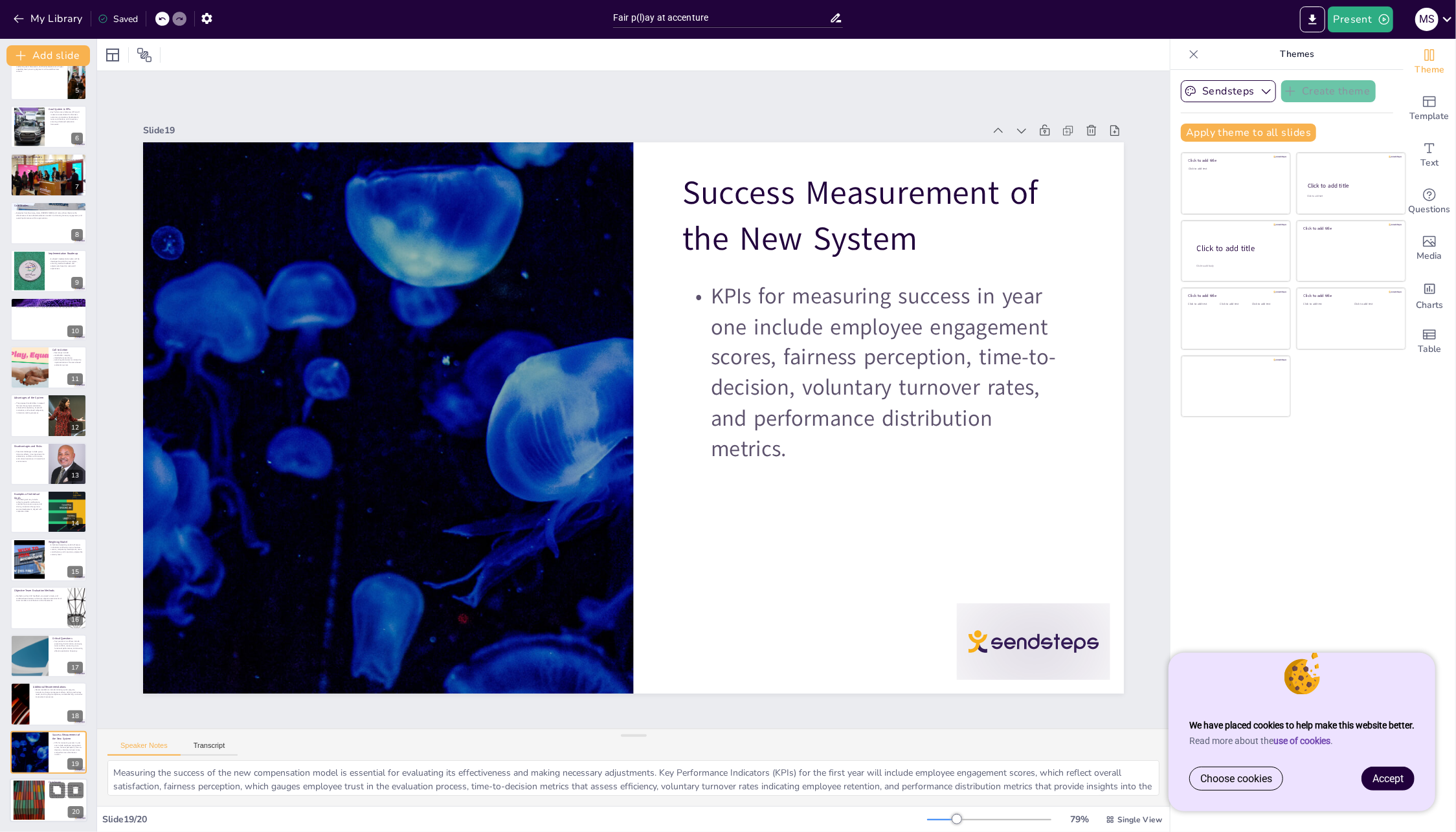
click at [37, 793] on div at bounding box center [29, 800] width 70 height 40
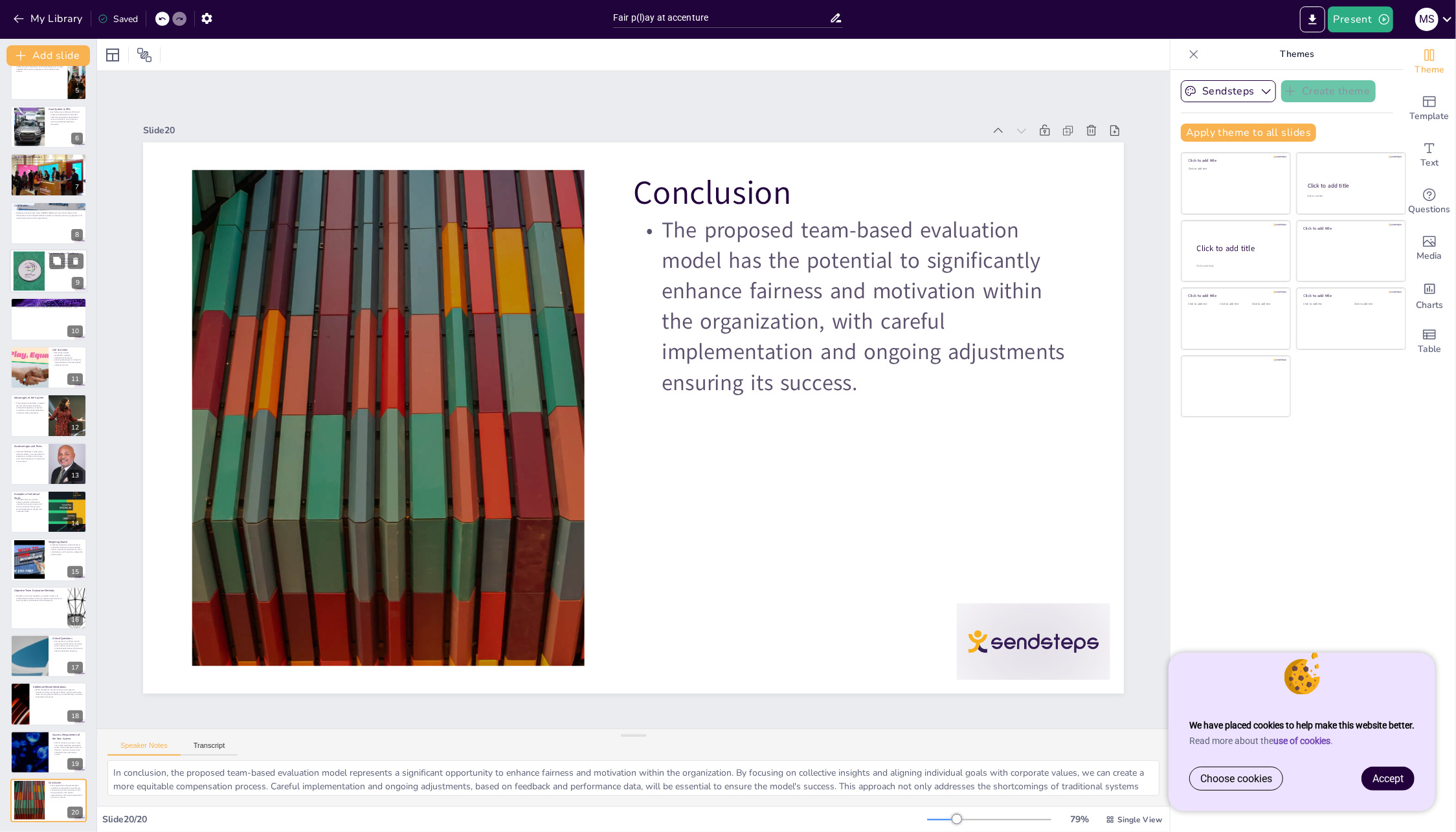
click at [38, 265] on div at bounding box center [29, 271] width 40 height 40
type textarea "The implementation roadmap will outline a phased approach to piloting the new c…"
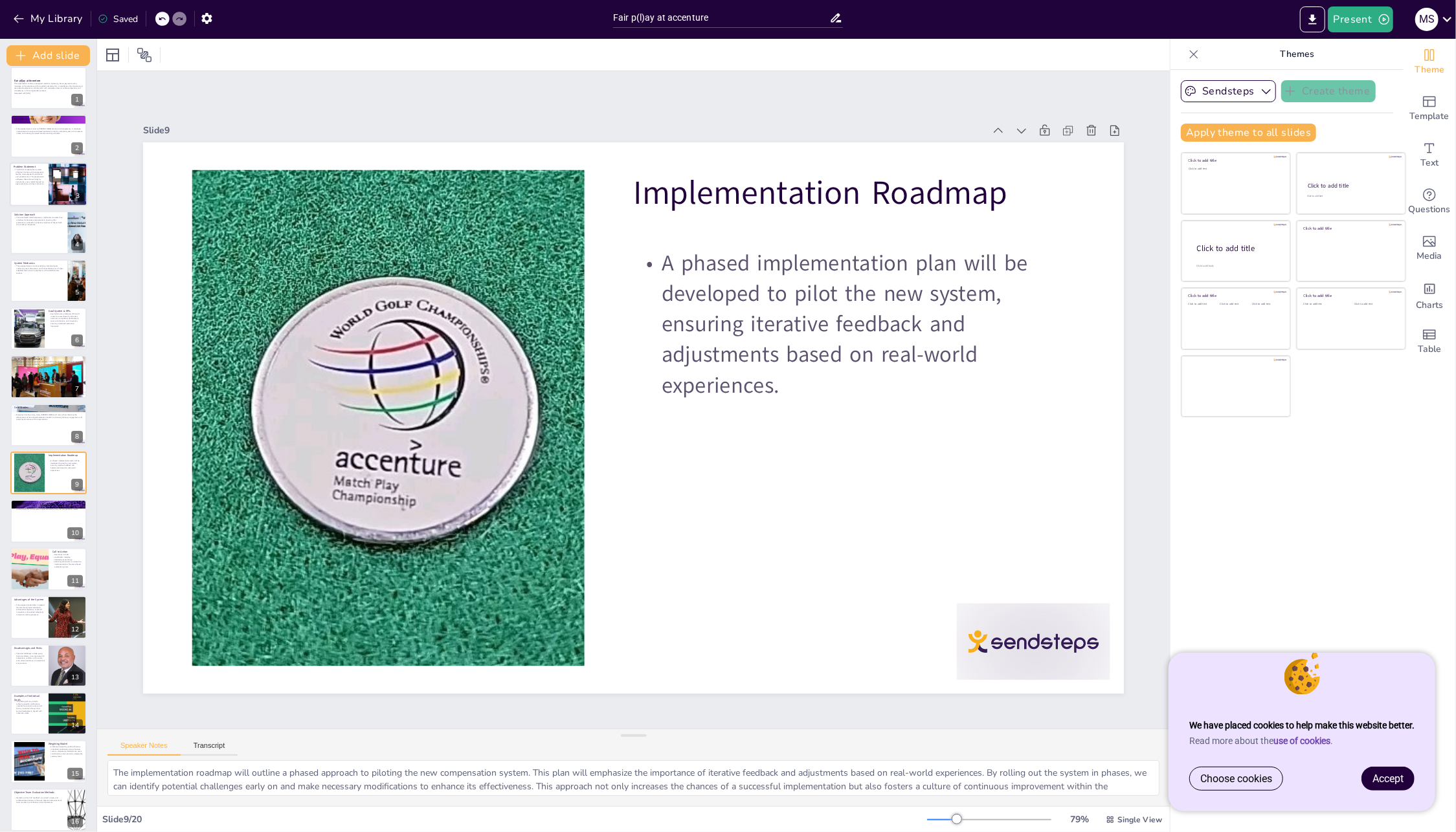
scroll to position [0, 0]
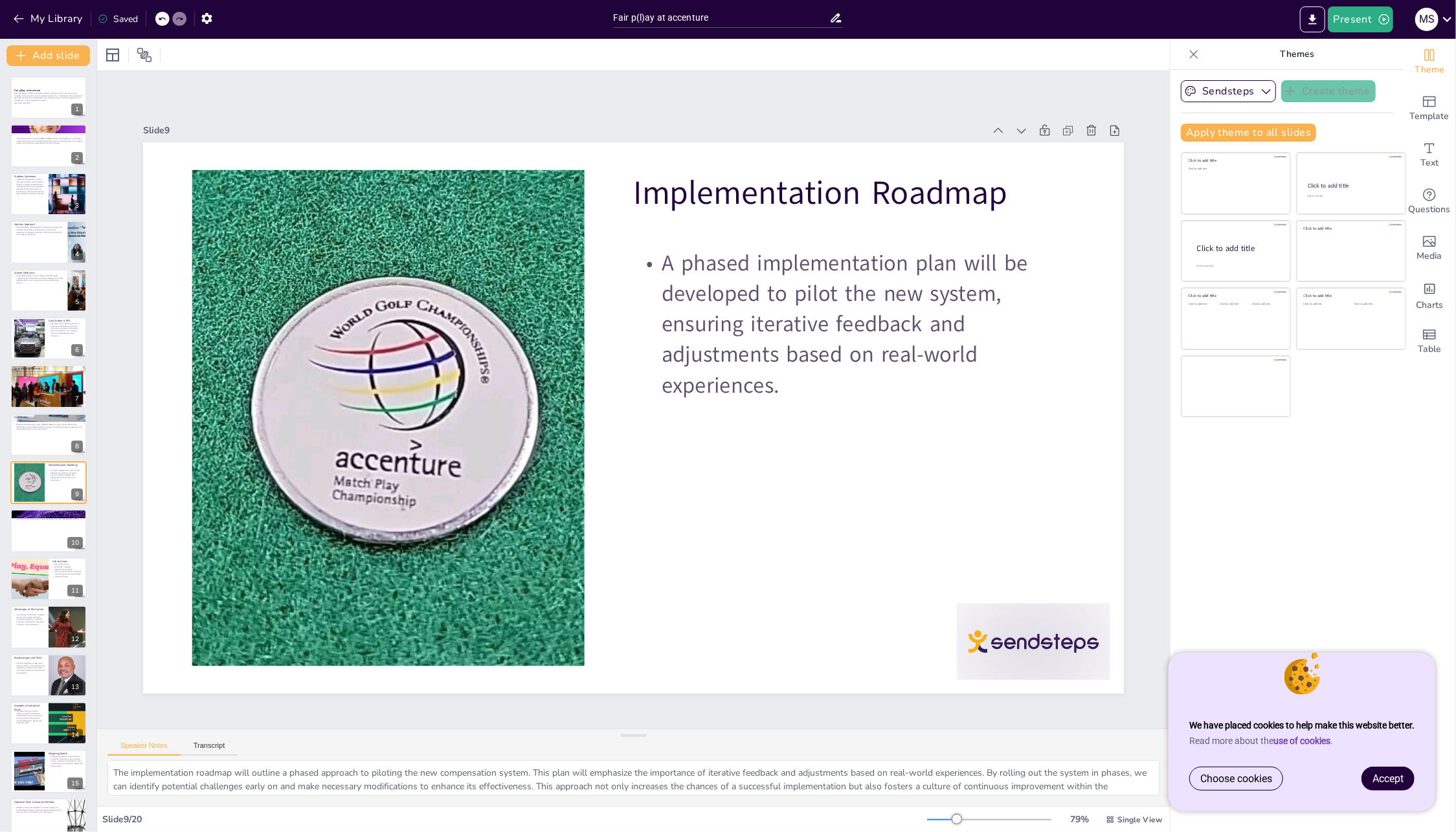
click at [1391, 778] on span "Accept" at bounding box center [1388, 779] width 31 height 12
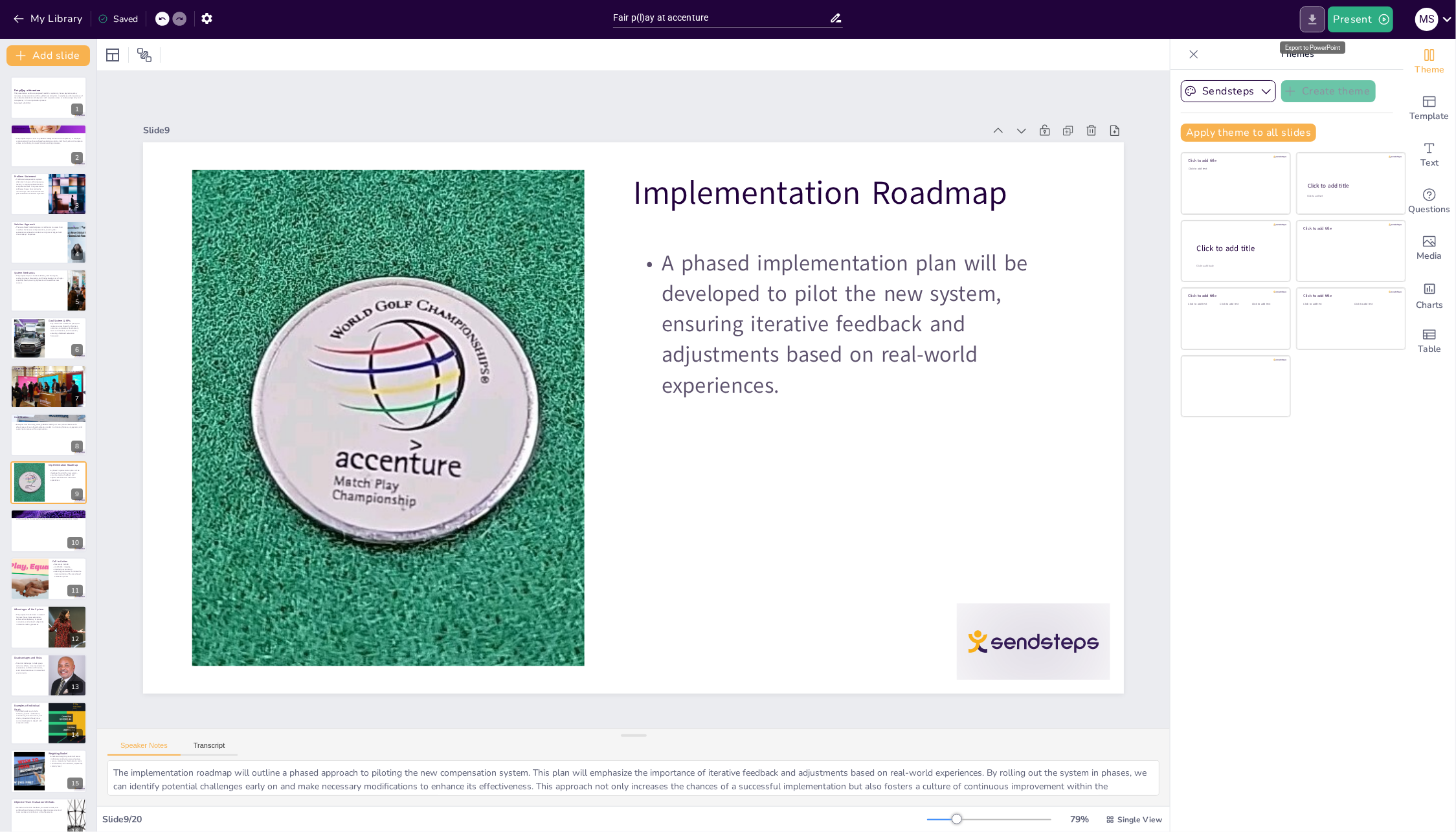
click at [1320, 18] on icon "Export to PowerPoint" at bounding box center [1313, 20] width 14 height 14
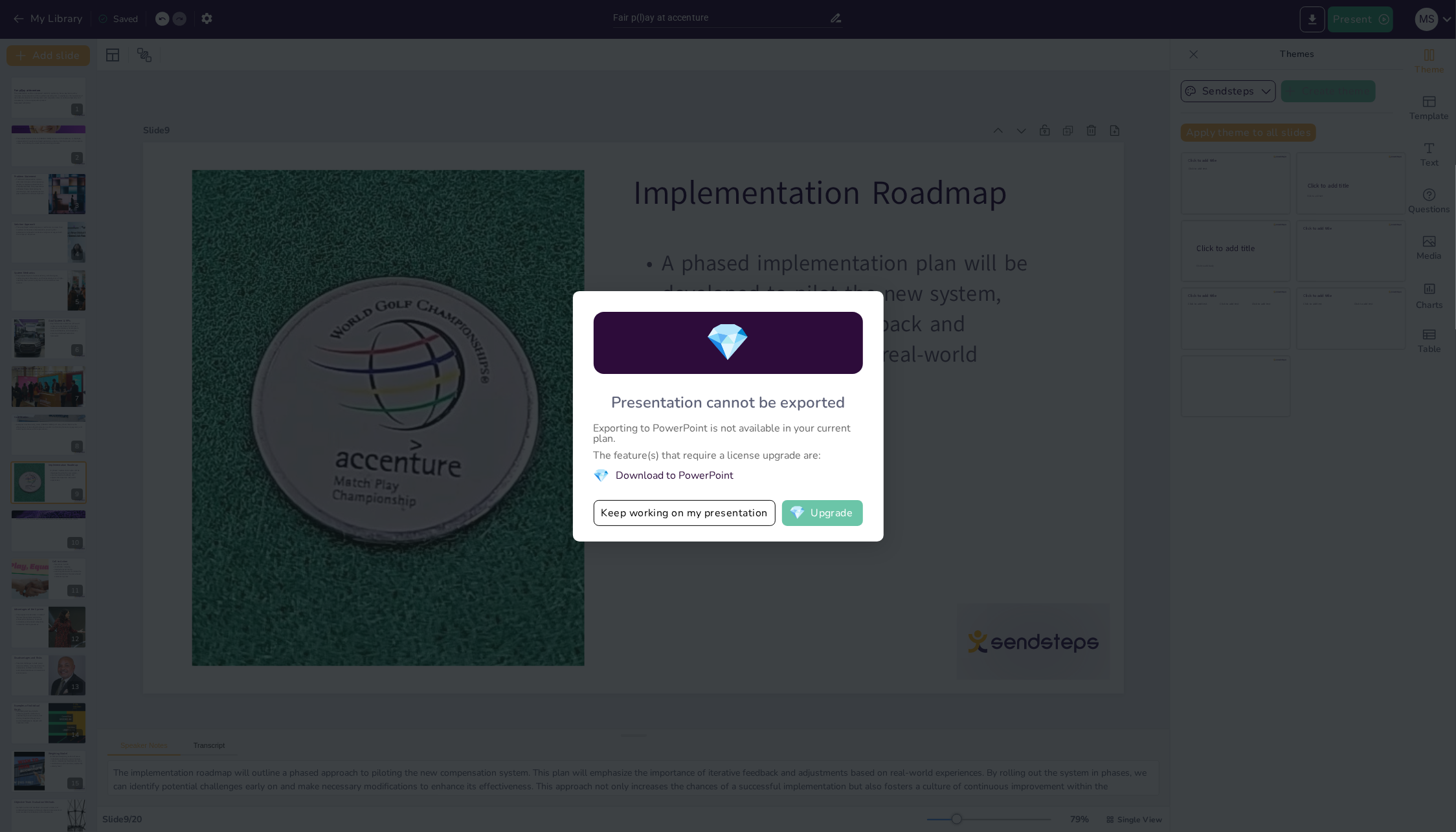
click at [833, 511] on button "💎 Upgrade" at bounding box center [822, 513] width 81 height 26
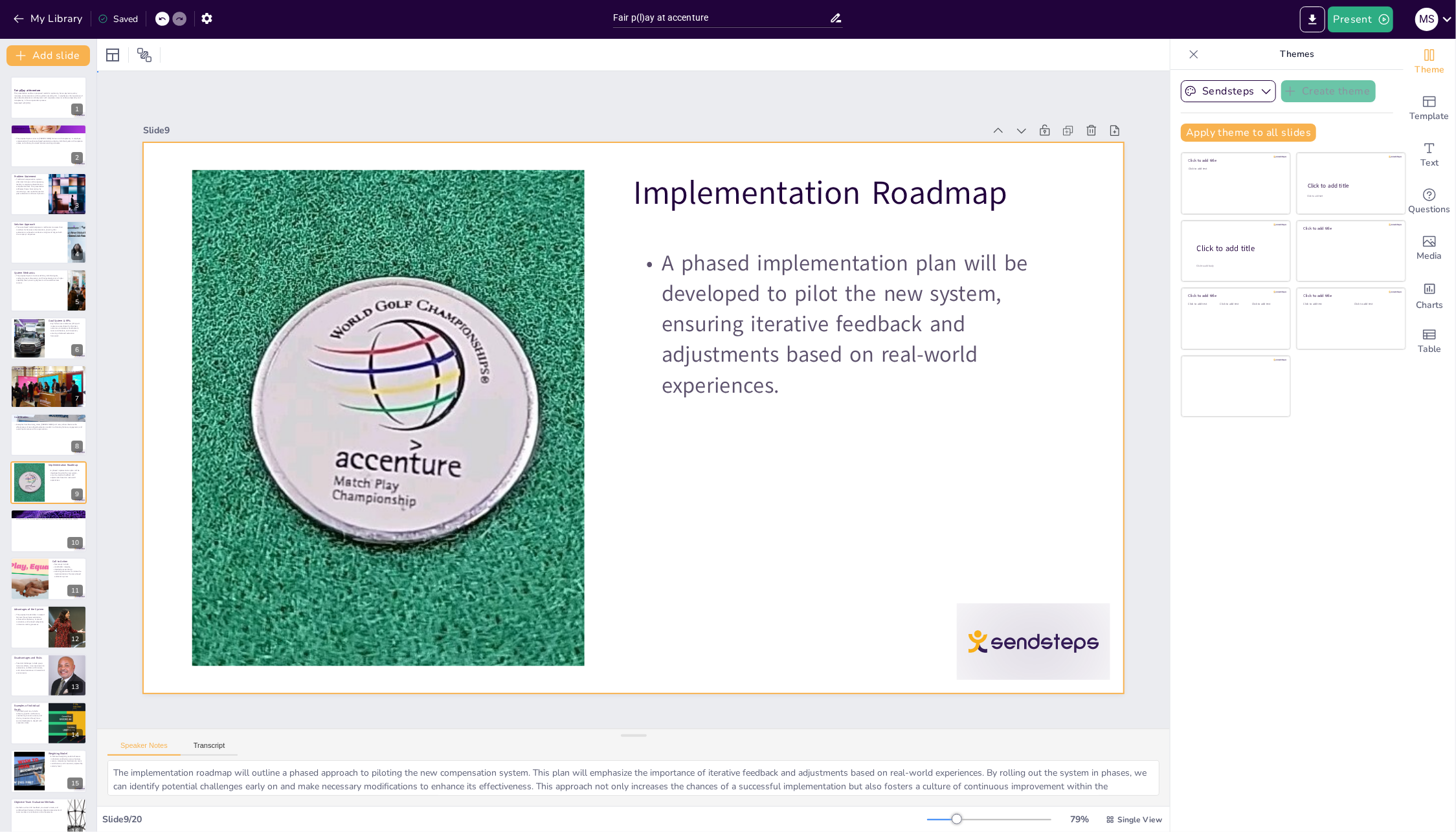
click at [945, 403] on div at bounding box center [632, 418] width 1033 height 651
click at [1262, 91] on icon "button" at bounding box center [1266, 91] width 13 height 13
click at [1213, 133] on span "Sendsteps" at bounding box center [1238, 136] width 58 height 12
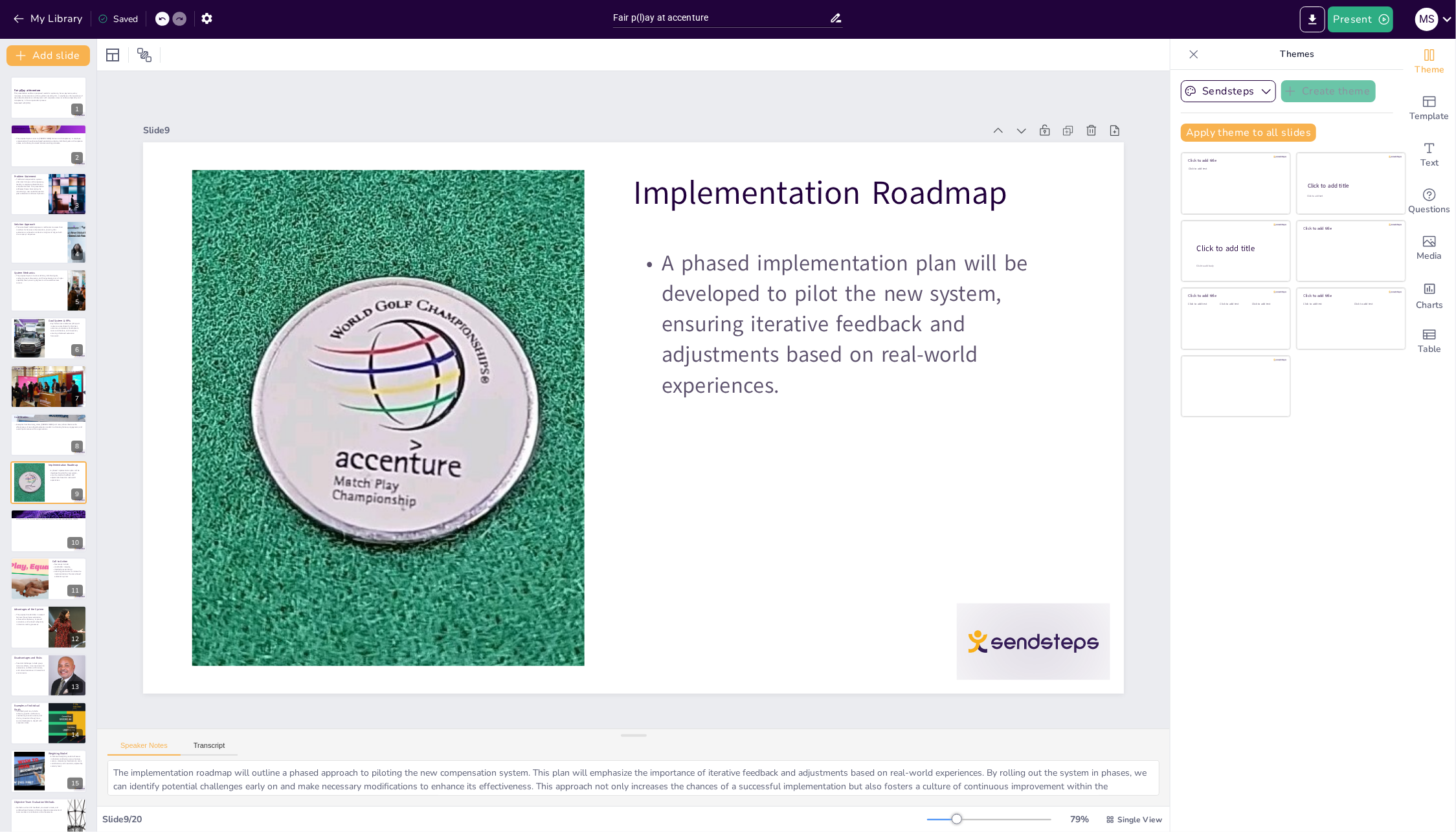
click at [1322, 602] on div "Sendsteps Create theme Apply theme to all slides Click to add title Click to ad…" at bounding box center [1286, 451] width 233 height 762
click at [986, 717] on div at bounding box center [900, 783] width 171 height 132
click at [1031, 611] on icon at bounding box center [1023, 620] width 17 height 17
click at [64, 95] on button at bounding box center [57, 88] width 15 height 15
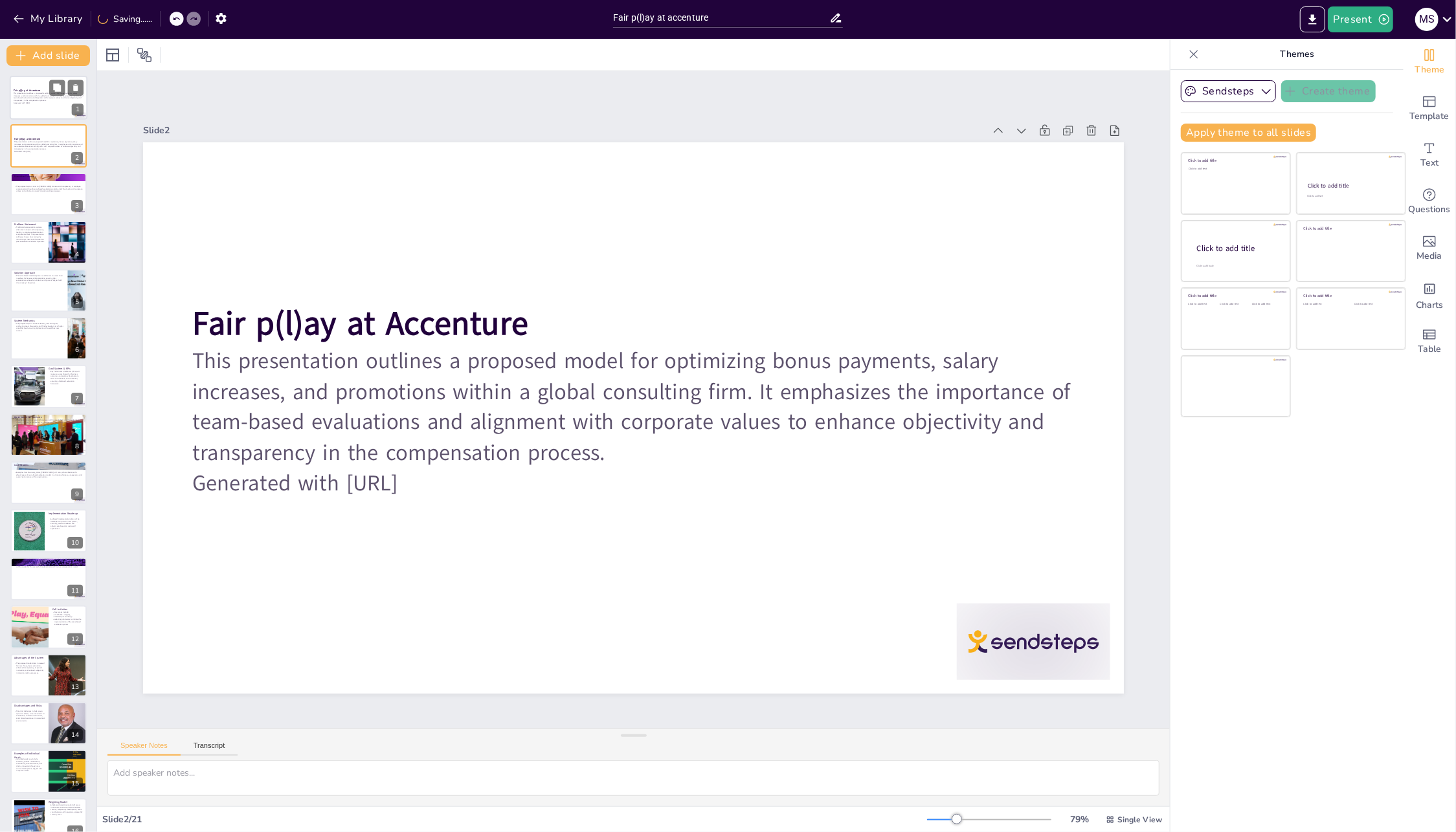
click at [40, 78] on div at bounding box center [49, 98] width 77 height 44
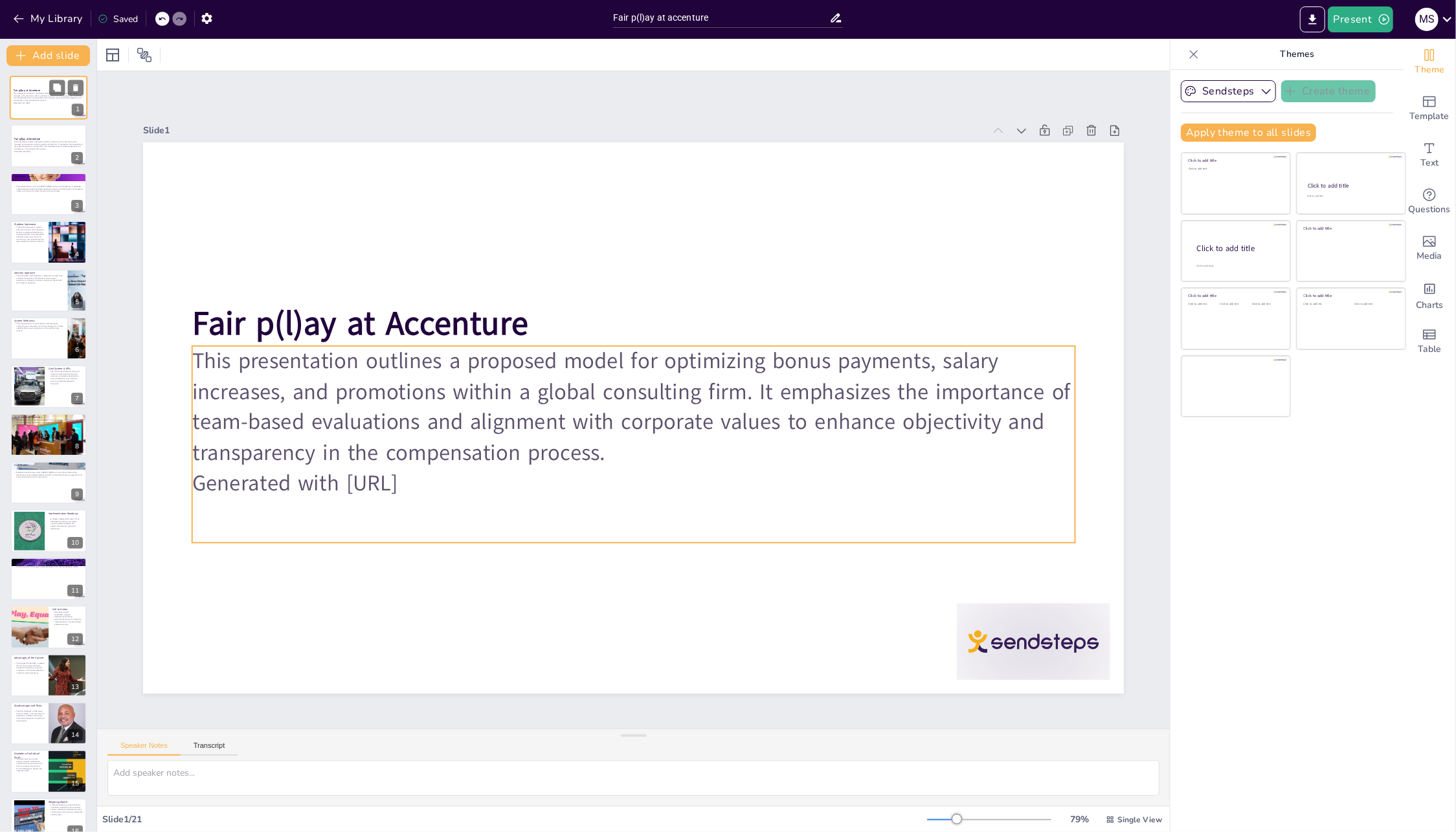
click at [34, 94] on p "This presentation outlines a proposed model for optimizing bonus payments, sala…" at bounding box center [49, 97] width 70 height 10
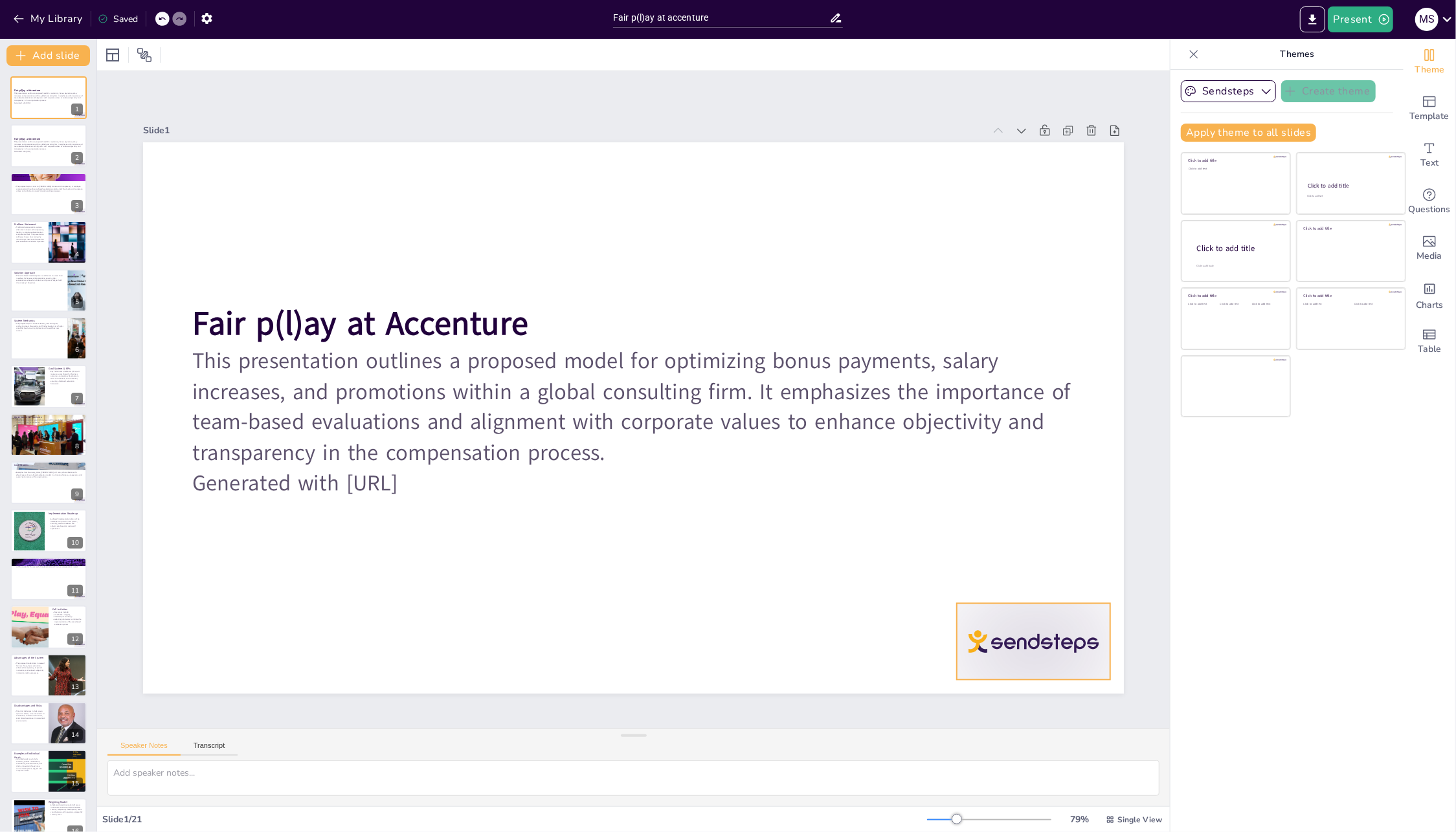
click at [296, 610] on div at bounding box center [224, 625] width 143 height 171
click at [1037, 572] on icon at bounding box center [1044, 577] width 15 height 15
click at [1233, 540] on div "Sendsteps Create theme Apply theme to all slides Click to add title Click to ad…" at bounding box center [1286, 451] width 233 height 762
click at [53, 12] on button "My Library" at bounding box center [49, 19] width 78 height 21
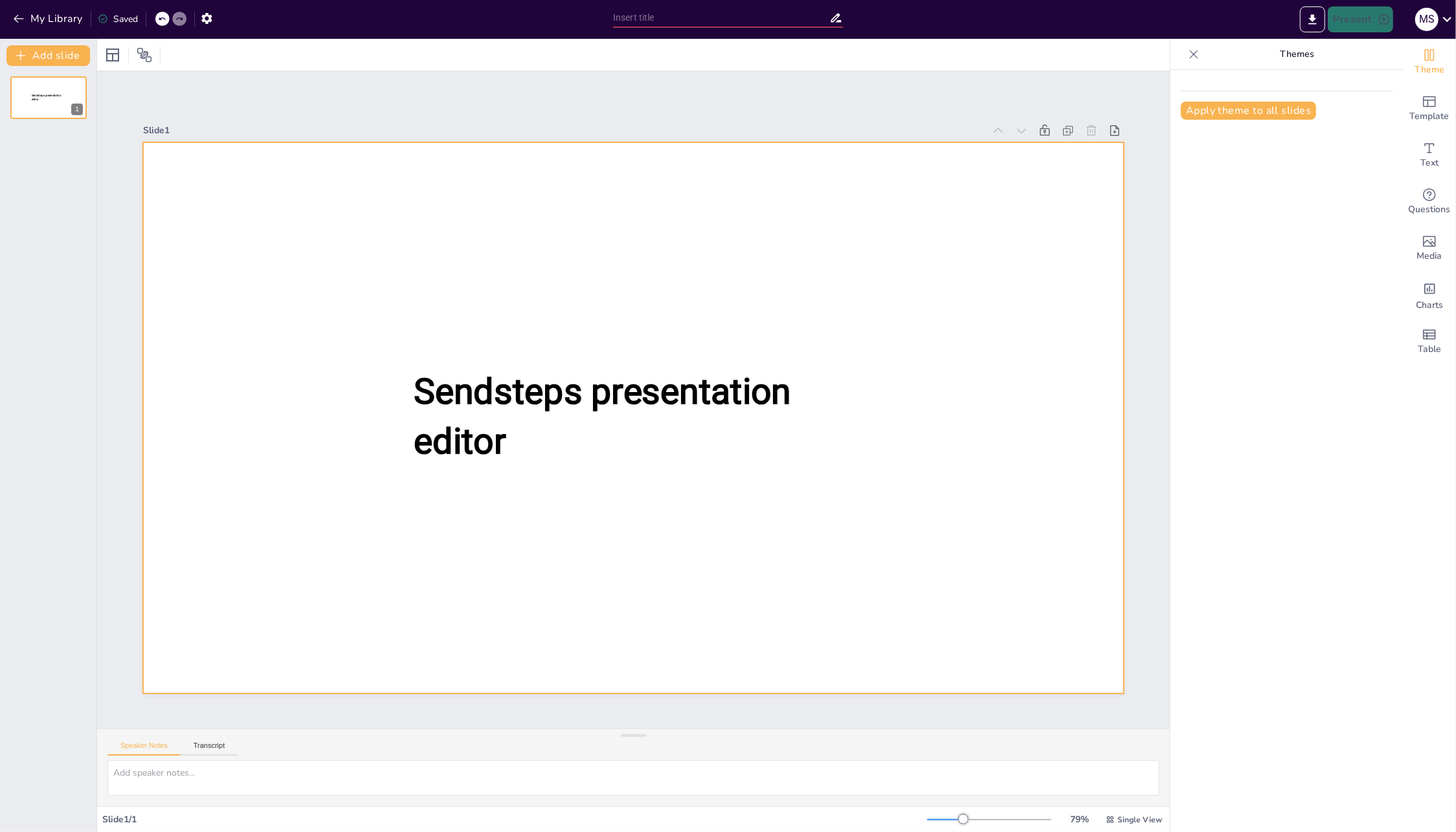
type input "Fair p(l)ay at accenture"
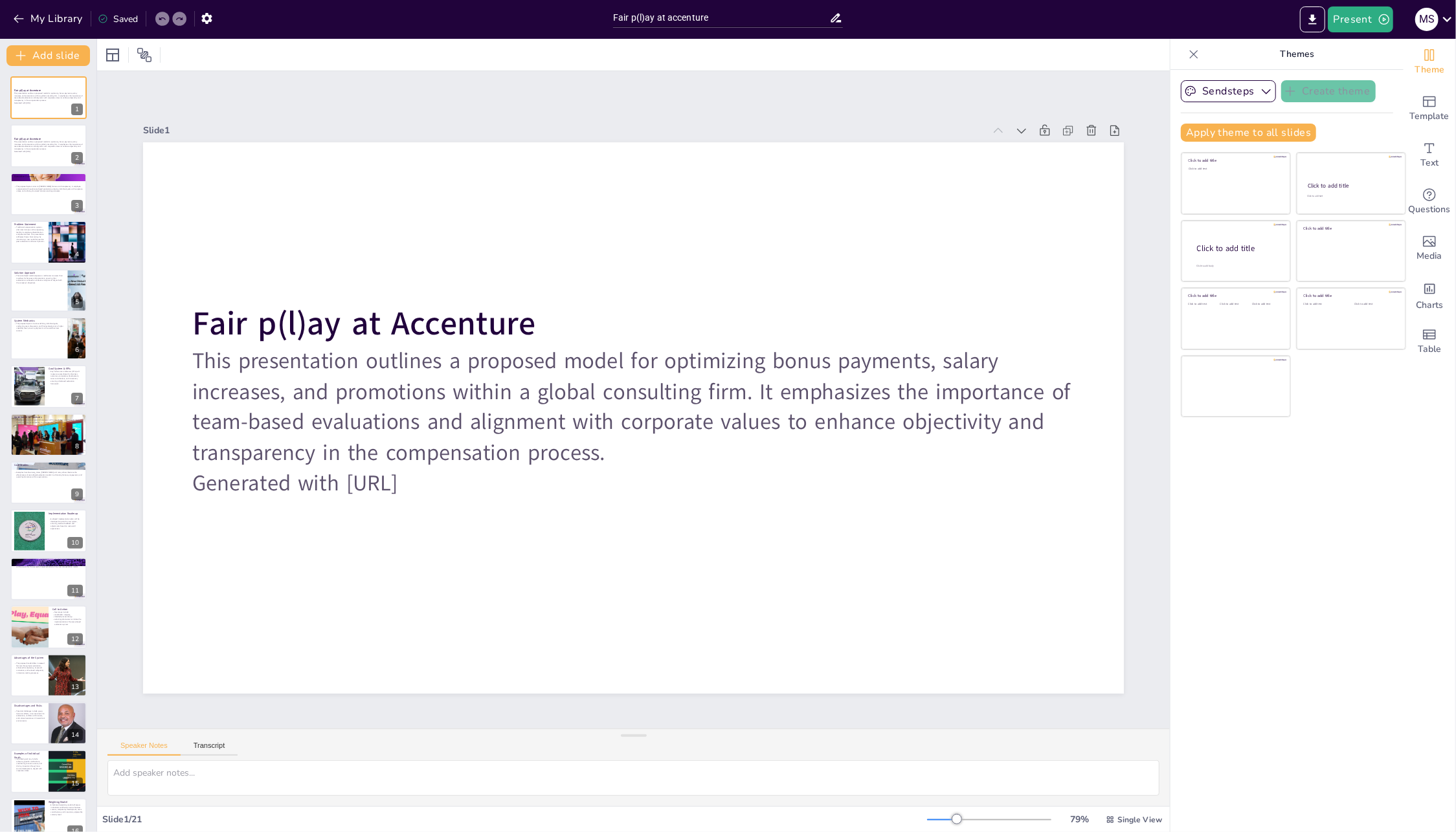
click at [1272, 569] on div "Sendsteps Create theme Apply theme to all slides Click to add title Click to ad…" at bounding box center [1286, 451] width 233 height 762
click at [1187, 53] on icon at bounding box center [1193, 54] width 13 height 13
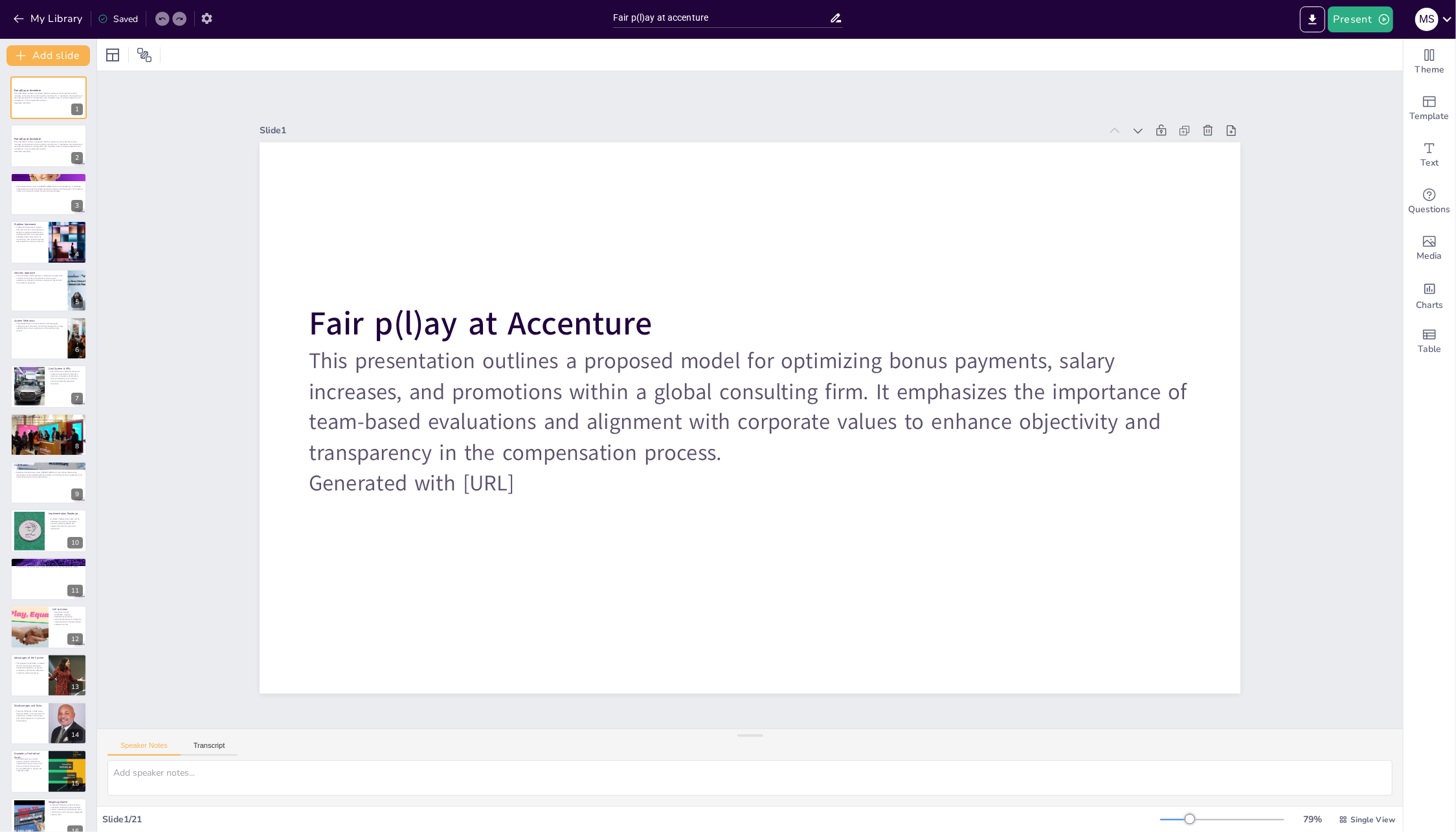
click at [211, 12] on icon "button" at bounding box center [207, 19] width 14 height 14
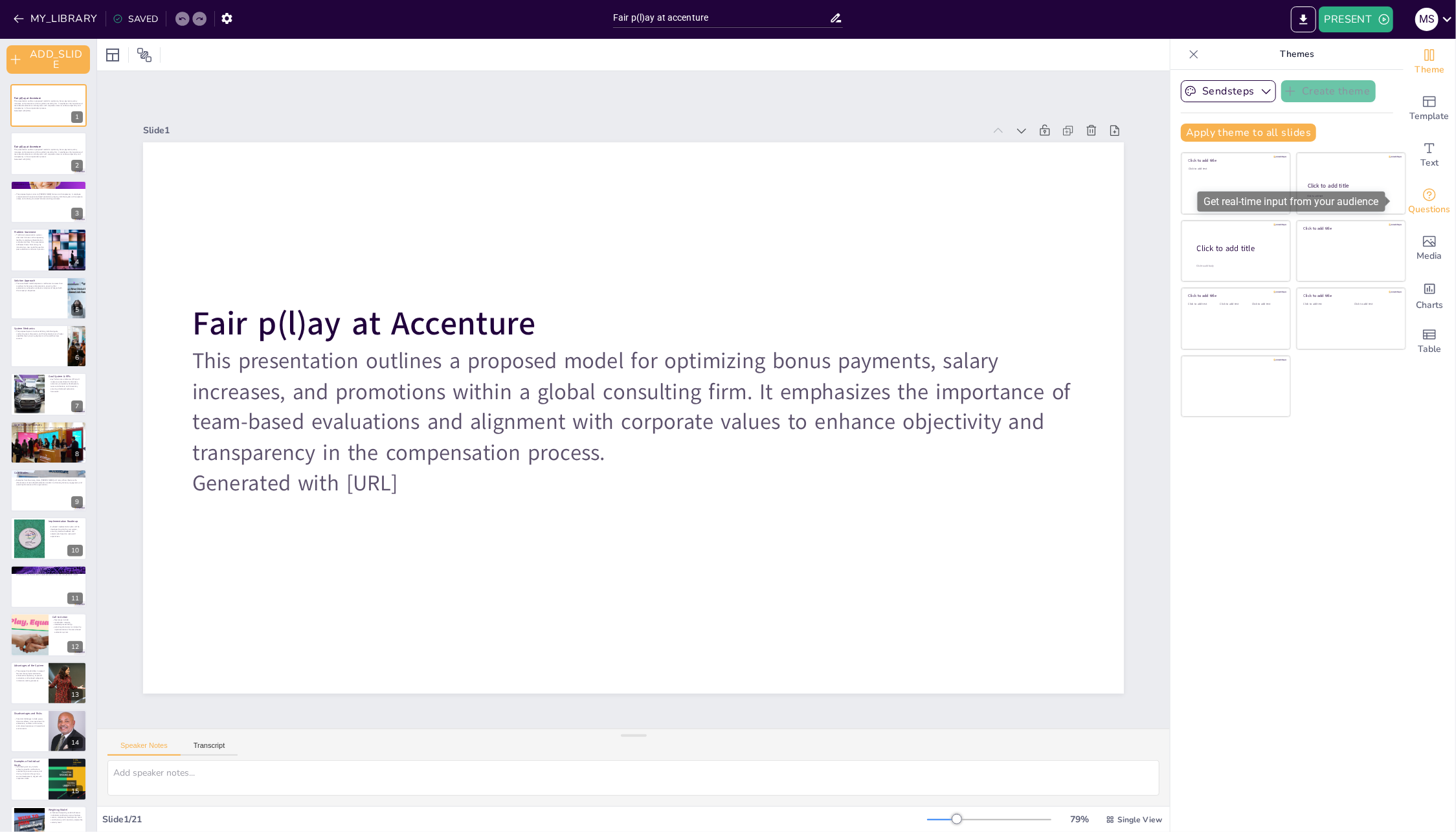
click at [1422, 198] on icon "Get real-time input from your audience" at bounding box center [1430, 194] width 15 height 15
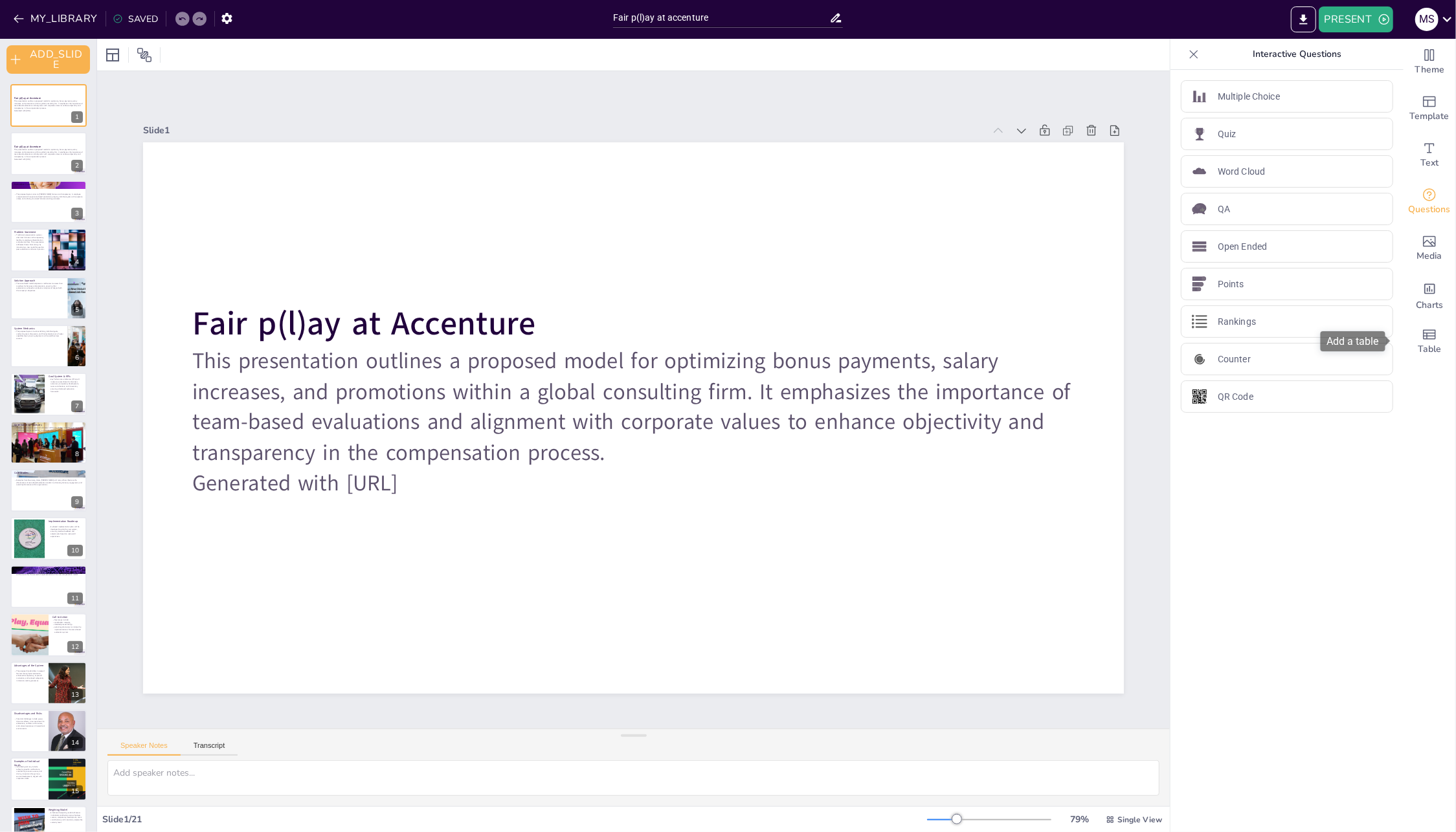
click at [1421, 424] on div "Theme Template Text Questions Media Charts Table" at bounding box center [1430, 435] width 53 height 793
click at [1299, 19] on icon "EXPORT_TO_POWERPOINT" at bounding box center [1303, 20] width 14 height 14
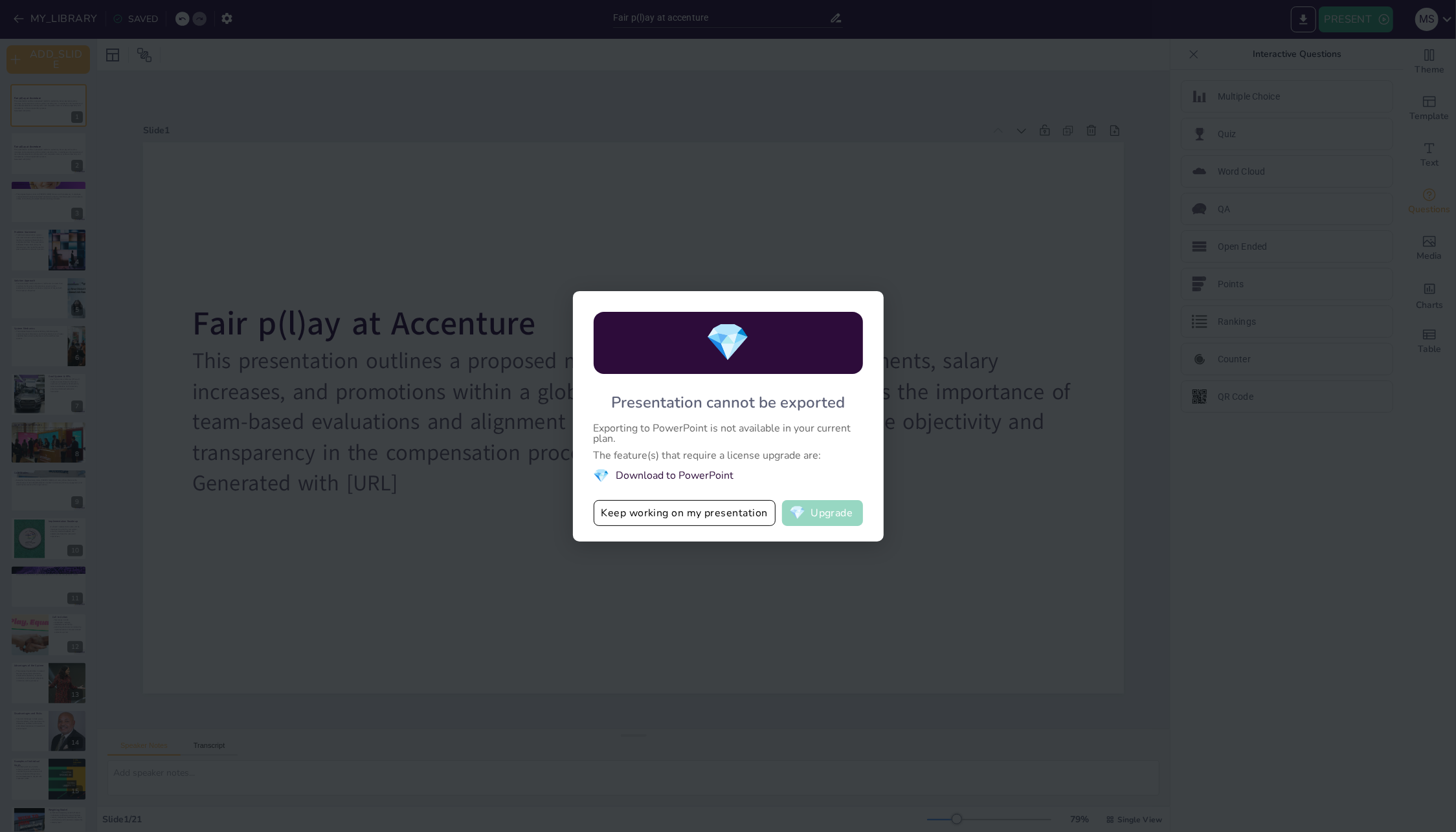
click at [821, 513] on button "💎 Upgrade" at bounding box center [822, 513] width 81 height 26
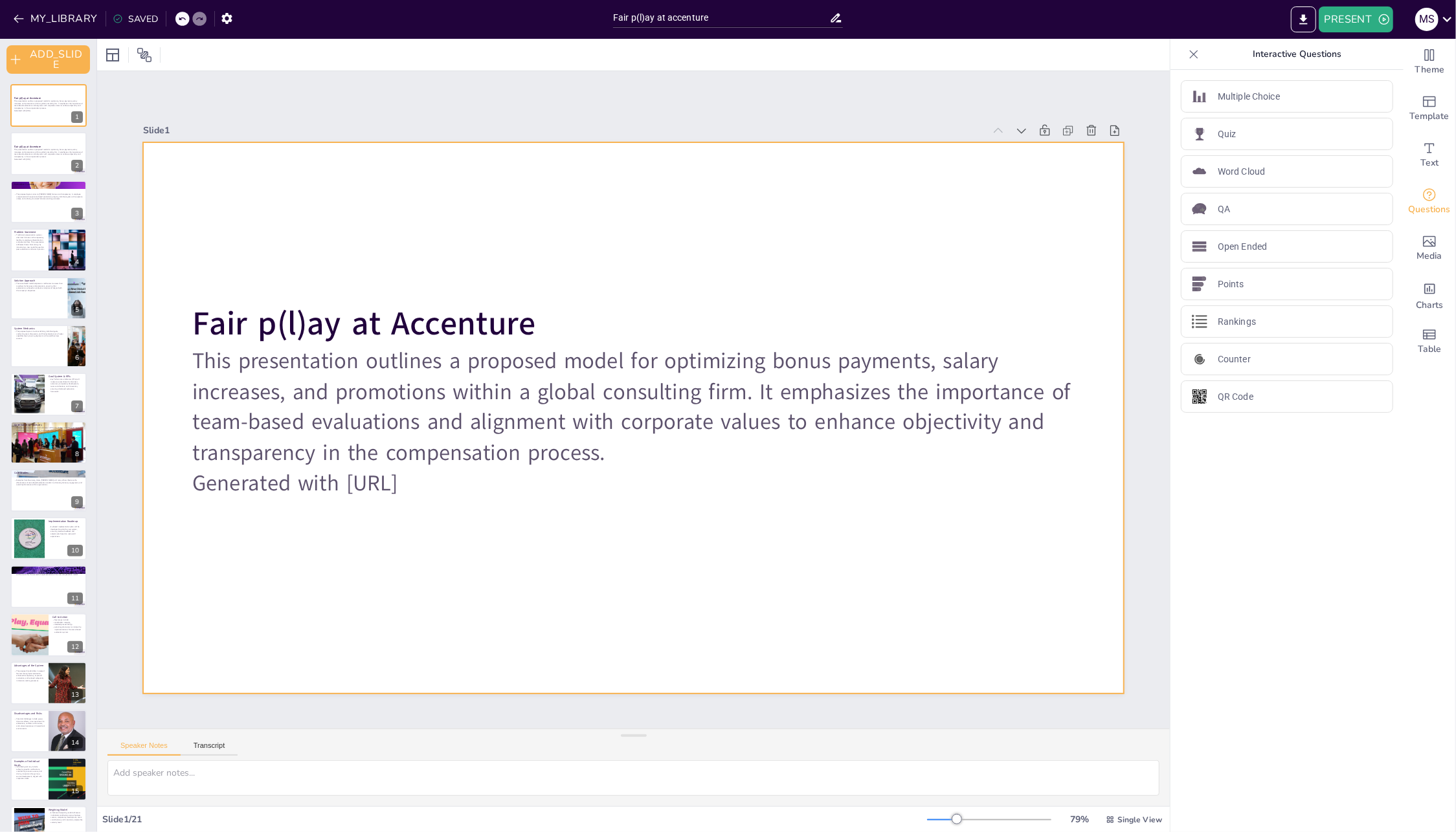
click at [198, 145] on div at bounding box center [634, 418] width 981 height 552
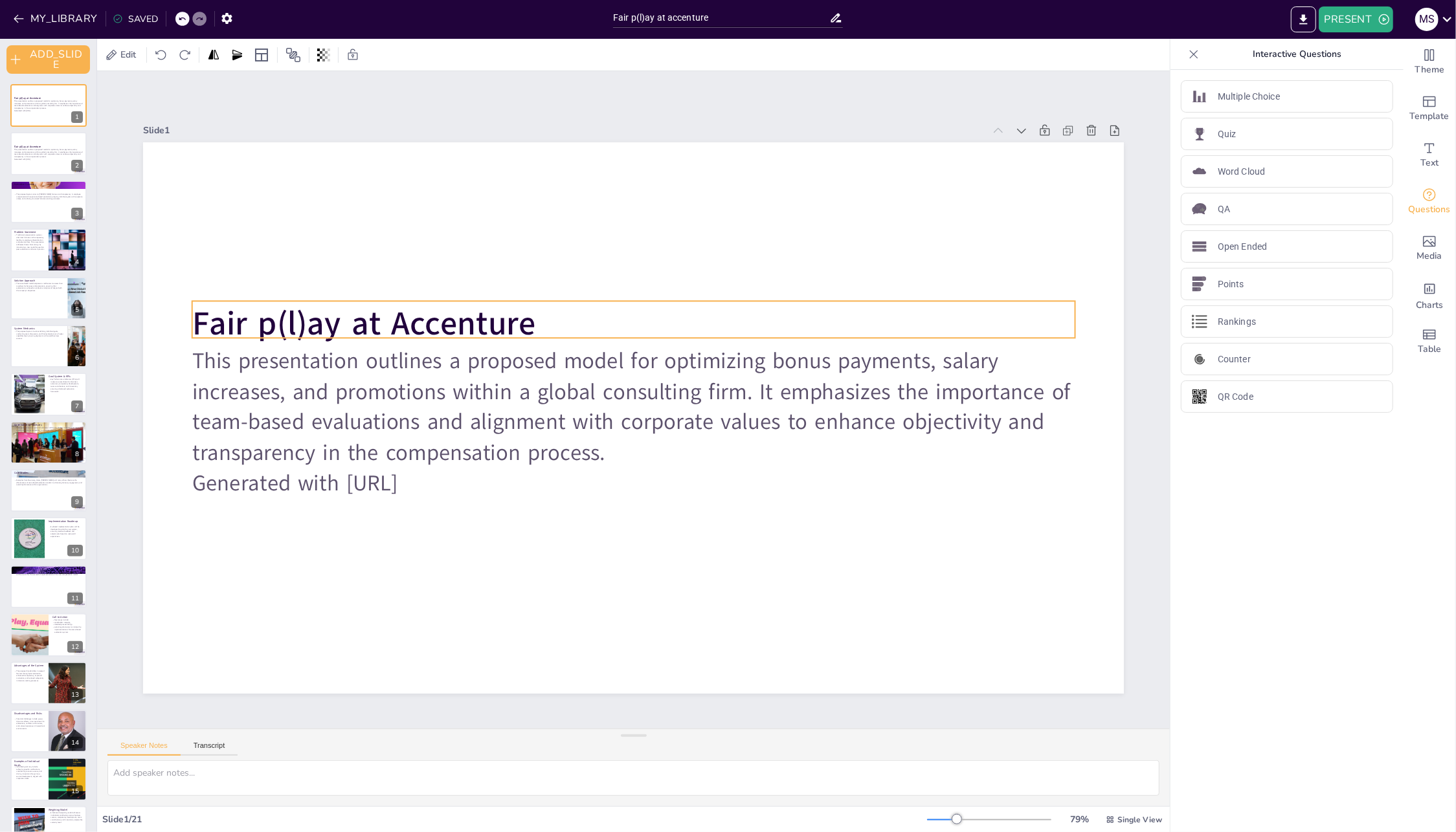
click at [278, 315] on strong "Fair p(l)ay at Accenture" at bounding box center [363, 324] width 343 height 45
click at [539, 316] on p "Fair p(l)ay at Accenture" at bounding box center [633, 323] width 883 height 46
click at [539, 316] on p "Fair p(l)ay at Accenture" at bounding box center [633, 323] width 883 height 46
click at [541, 316] on p "Fair p(l)ay at Accenture" at bounding box center [633, 323] width 883 height 46
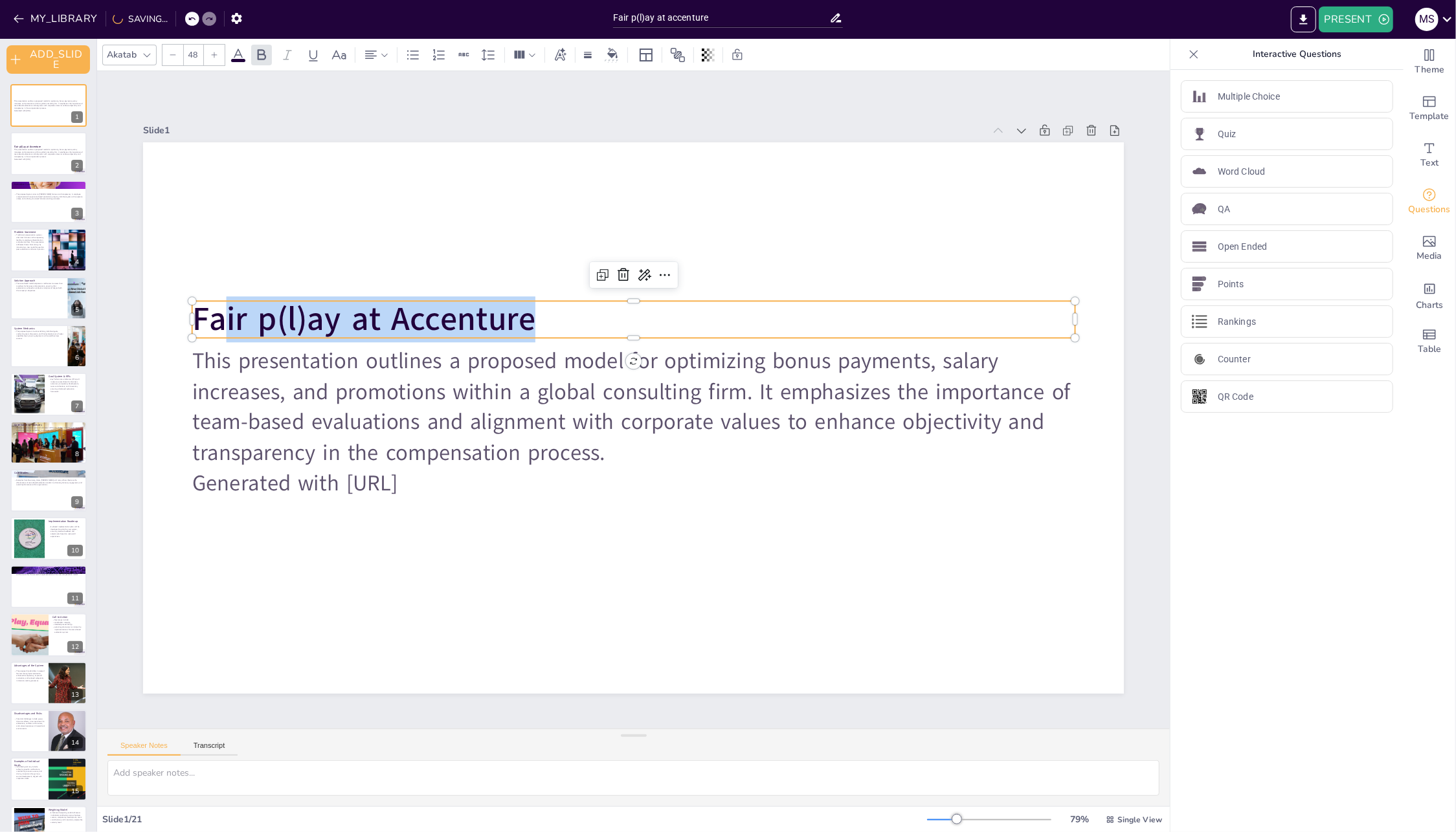
drag, startPoint x: 541, startPoint y: 316, endPoint x: 167, endPoint y: 309, distance: 374.1
click at [167, 309] on div "This presentation outlines a proposed model for optimizing bonus payments, sala…" at bounding box center [634, 418] width 981 height 552
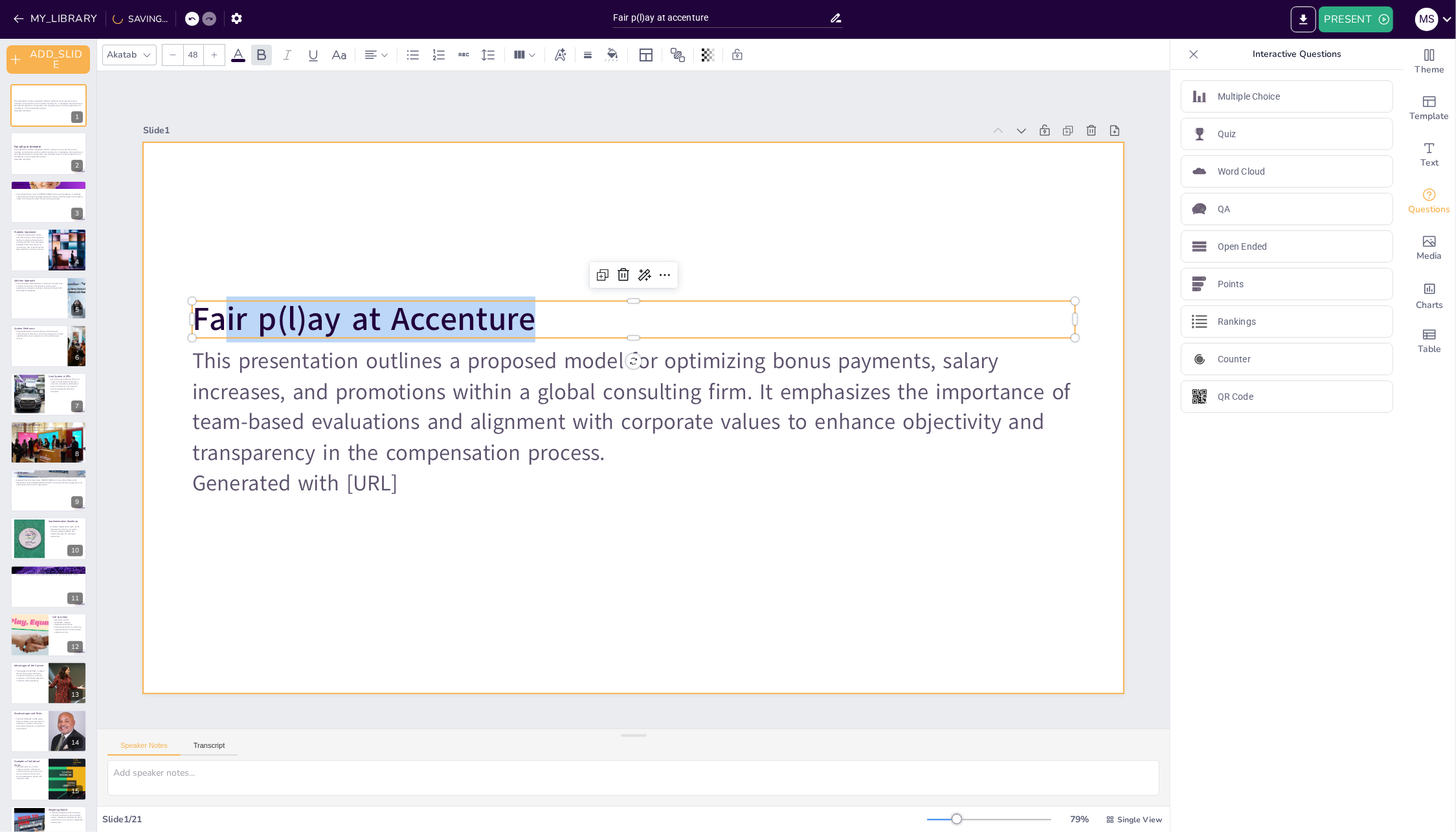
copy strong "ir p(l)ay at Accenture"
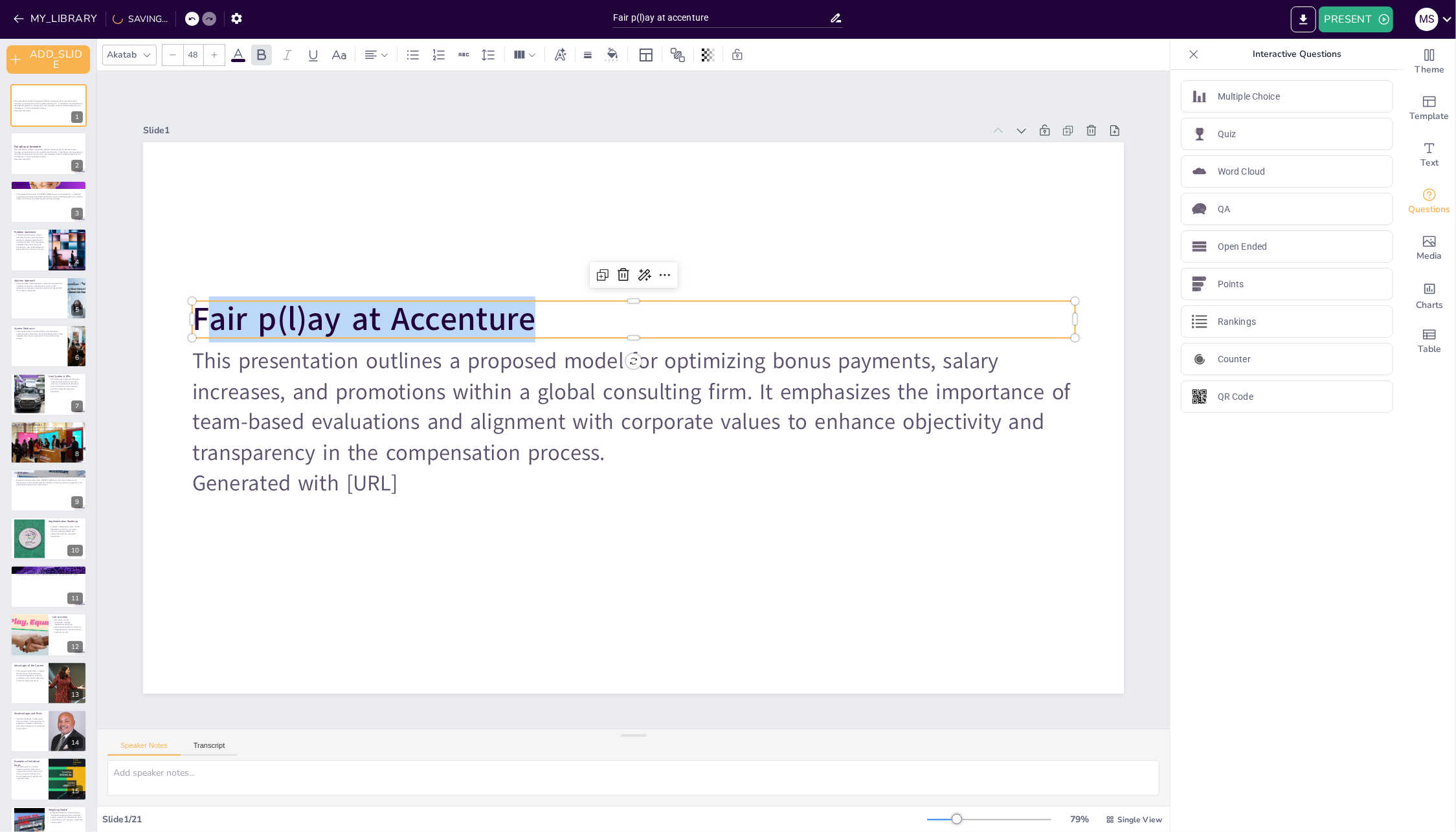
click at [202, 305] on strong "Fair p(l)ay at Accenture" at bounding box center [363, 319] width 343 height 45
click at [192, 312] on strong "Fair p(l)ay at Accenture" at bounding box center [363, 319] width 343 height 45
copy strong "Fair p(l)ay at Accenture"
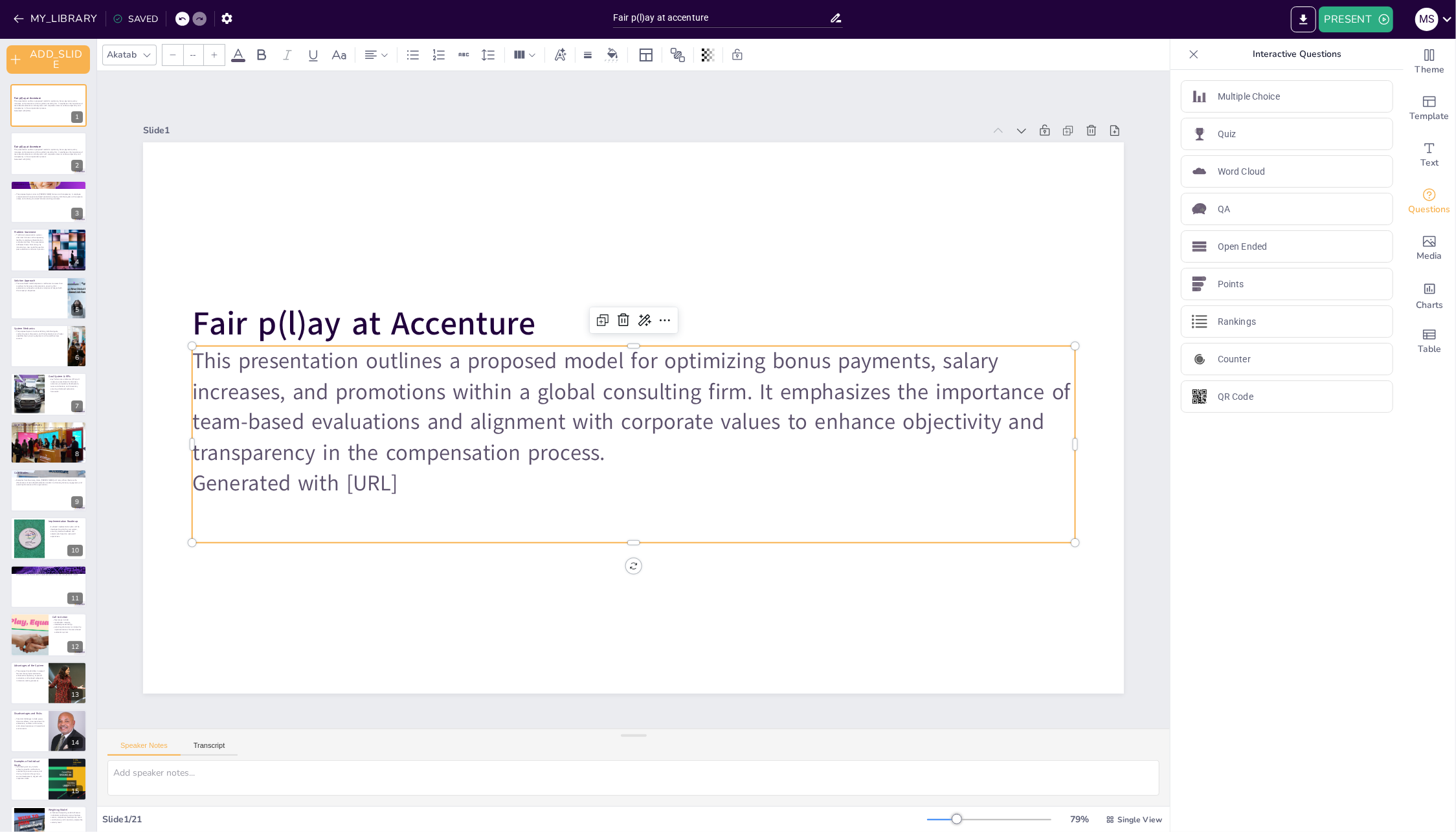
type input "32"
click at [463, 474] on p "Generated with [URL]" at bounding box center [633, 483] width 883 height 30
click at [620, 454] on p "This presentation outlines a proposed model for optimizing bonus payments, sala…" at bounding box center [633, 407] width 883 height 122
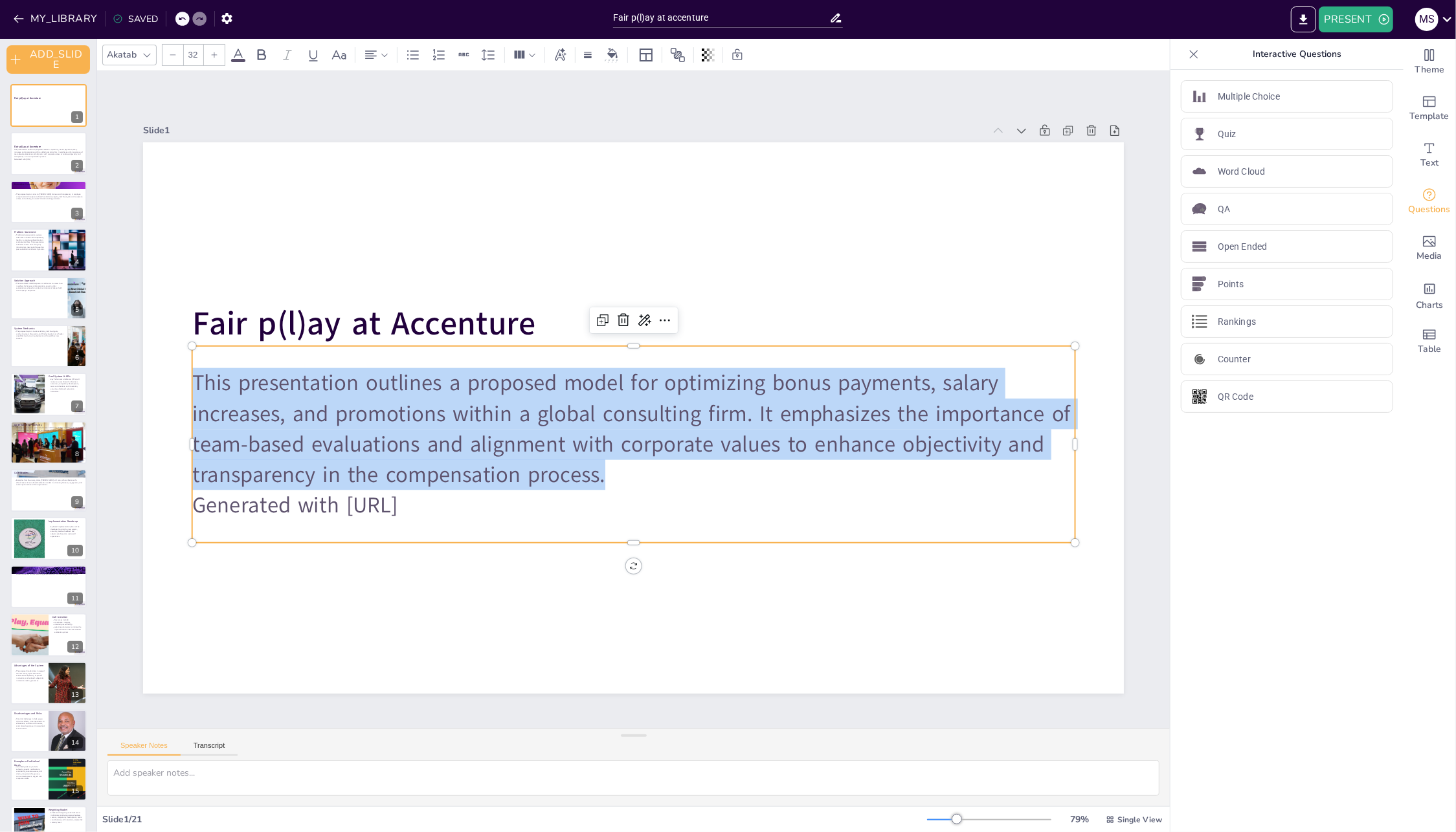
drag, startPoint x: 607, startPoint y: 466, endPoint x: 184, endPoint y: 365, distance: 434.9
click at [192, 368] on p "This presentation outlines a proposed model for optimizing bonus payments, sala…" at bounding box center [634, 429] width 883 height 122
copy p "This presentation outlines a proposed model for optimizing bonus payments, sala…"
click at [38, 156] on p "This presentation outlines a proposed model for optimizing bonus payments, sala…" at bounding box center [49, 153] width 70 height 10
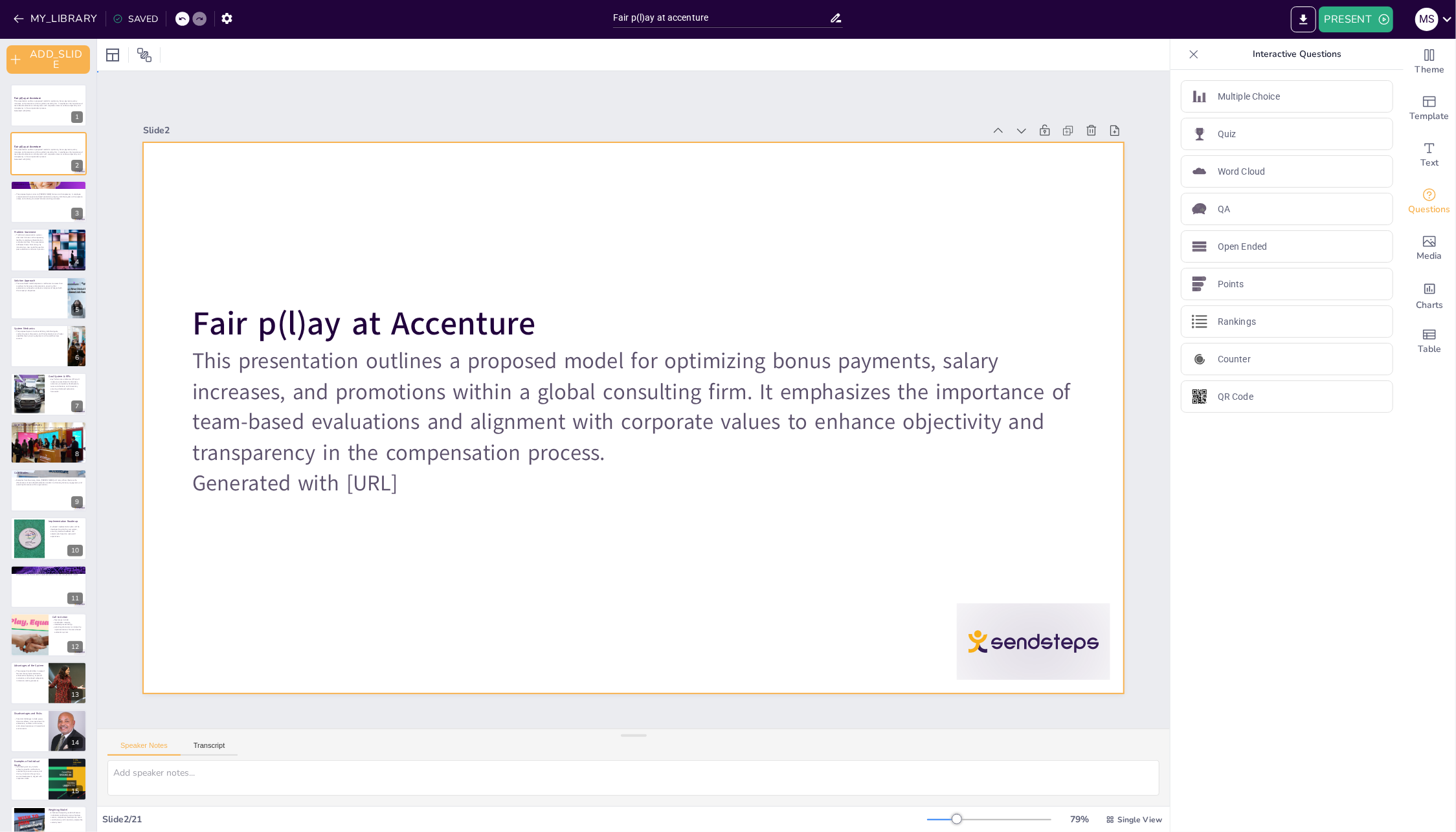
click at [198, 143] on div at bounding box center [634, 418] width 981 height 552
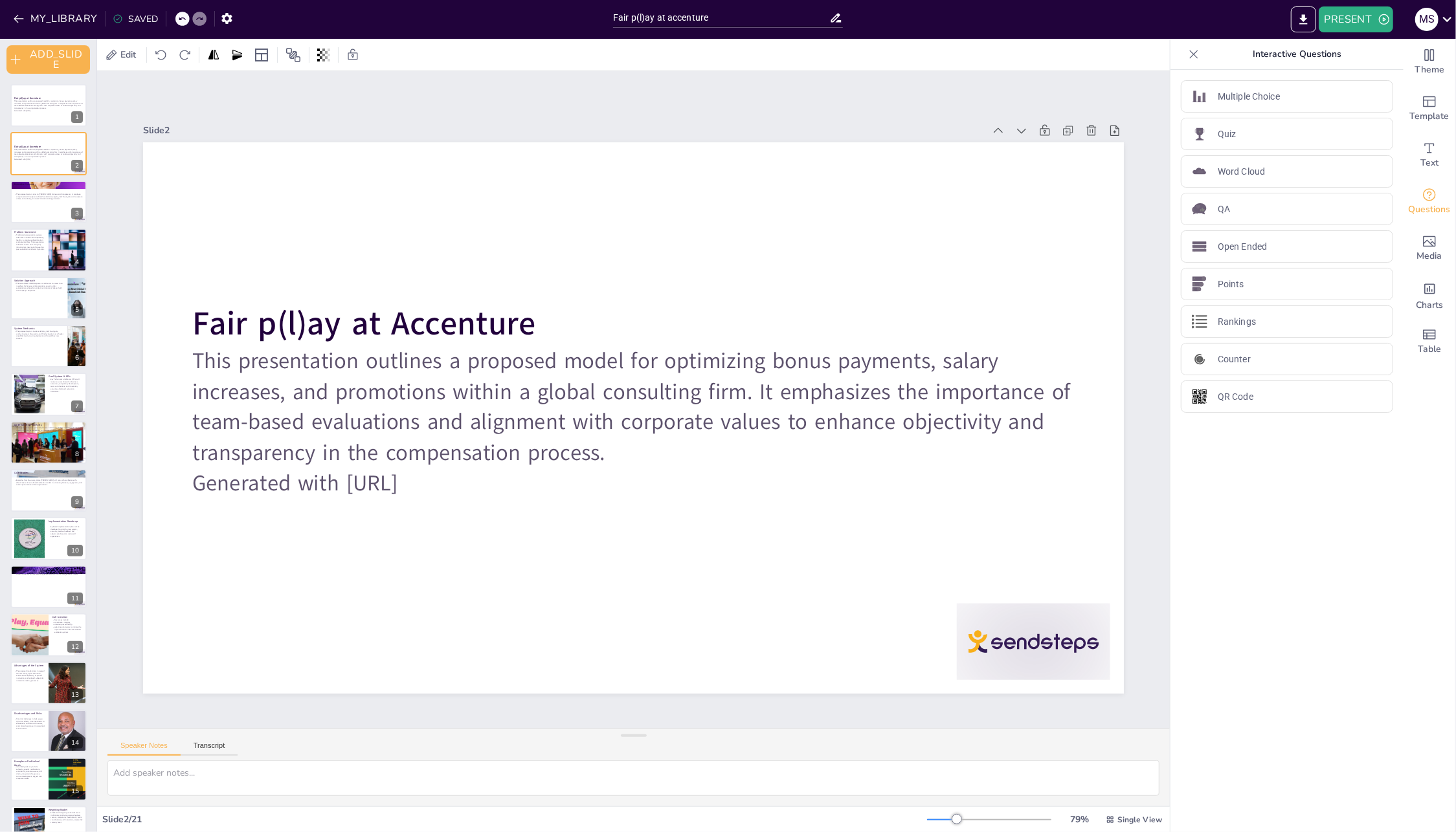
click at [802, 136] on div "Slide 2 Fair p(l)ay at Accenture This presentation outlines a proposed model fo…" at bounding box center [634, 407] width 981 height 572
click at [802, 143] on div at bounding box center [634, 418] width 981 height 552
click at [41, 205] on div at bounding box center [49, 201] width 77 height 44
type textarea "The executive summary highlights the core objectives of the proposed compensati…"
